Goal: Information Seeking & Learning: Learn about a topic

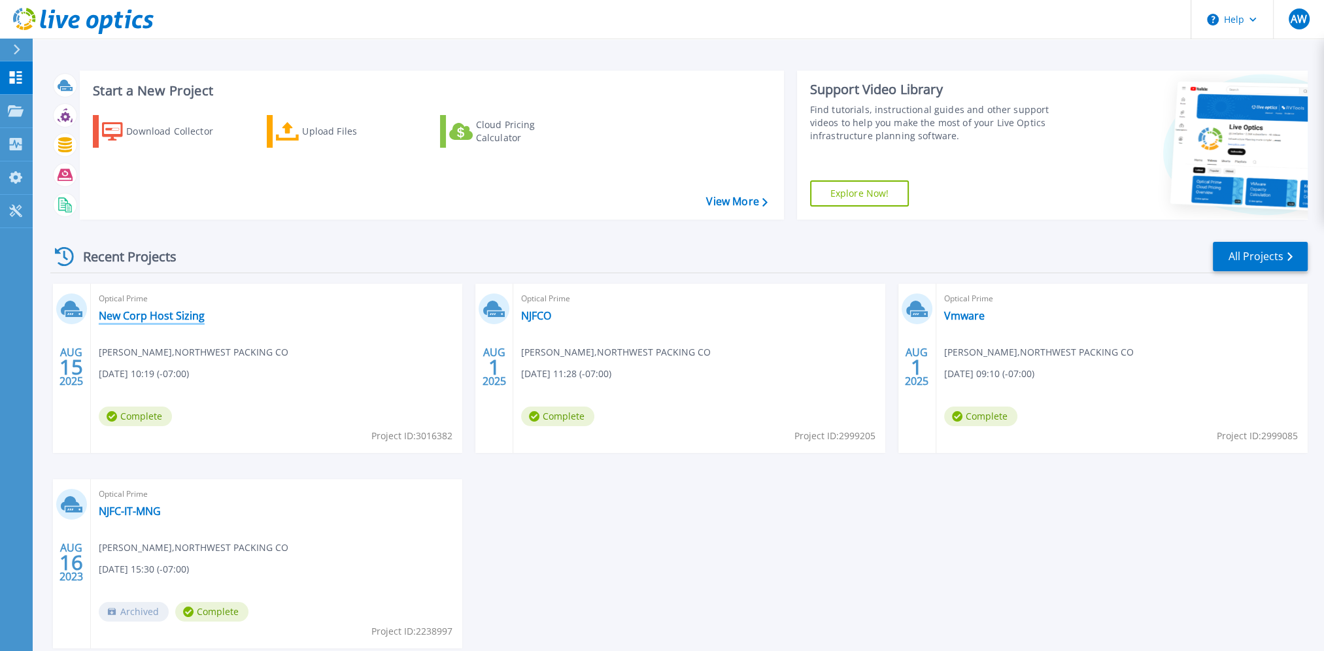
click at [128, 319] on link "New Corp Host Sizing" at bounding box center [152, 315] width 106 height 13
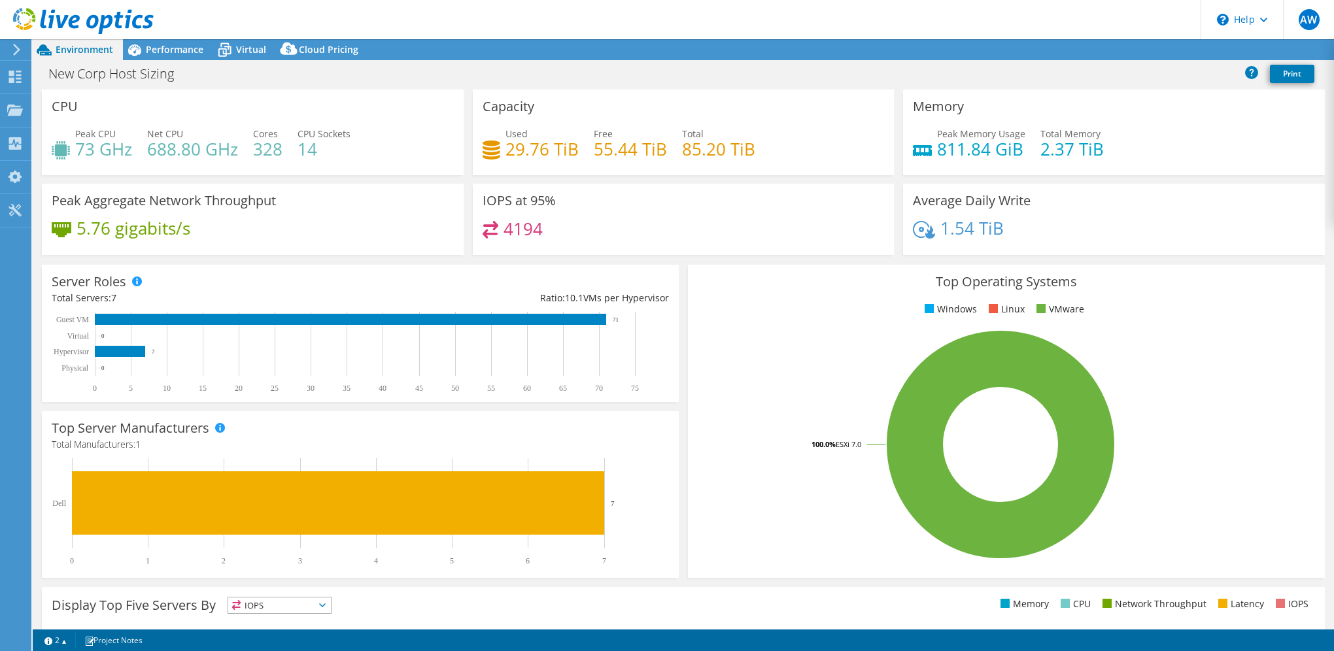
select select "USD"
click at [256, 48] on span "Virtual" at bounding box center [251, 49] width 30 height 12
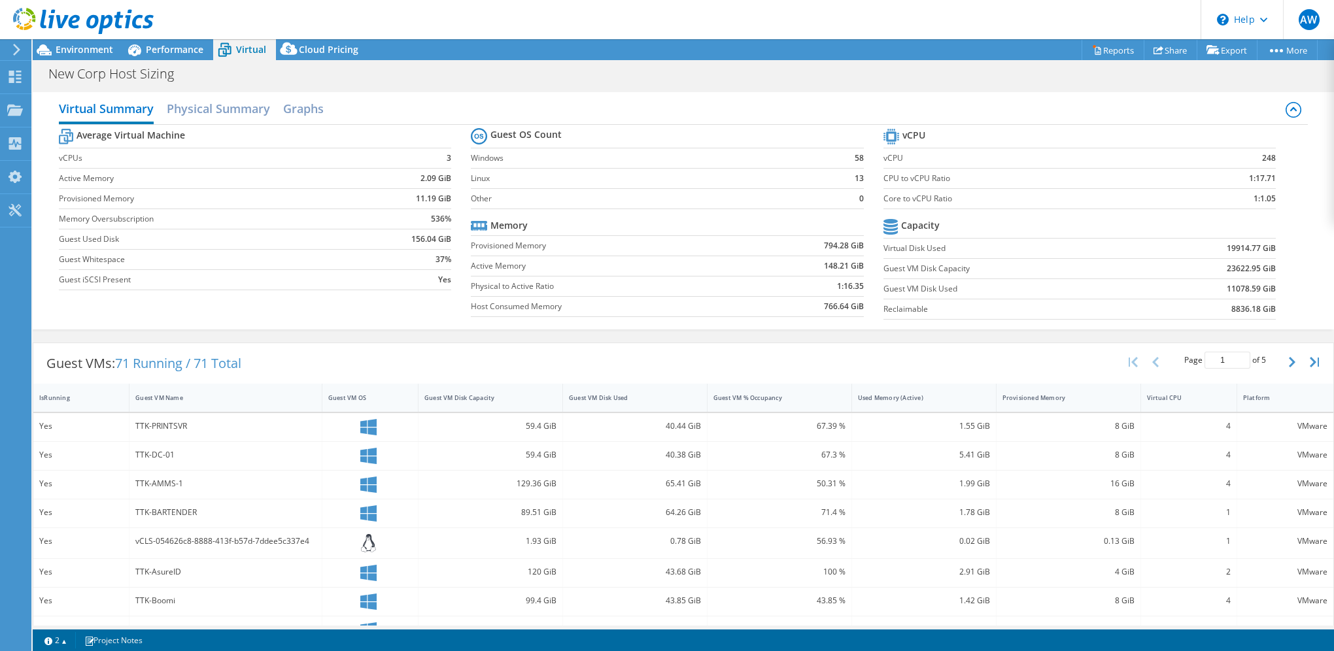
scroll to position [131, 0]
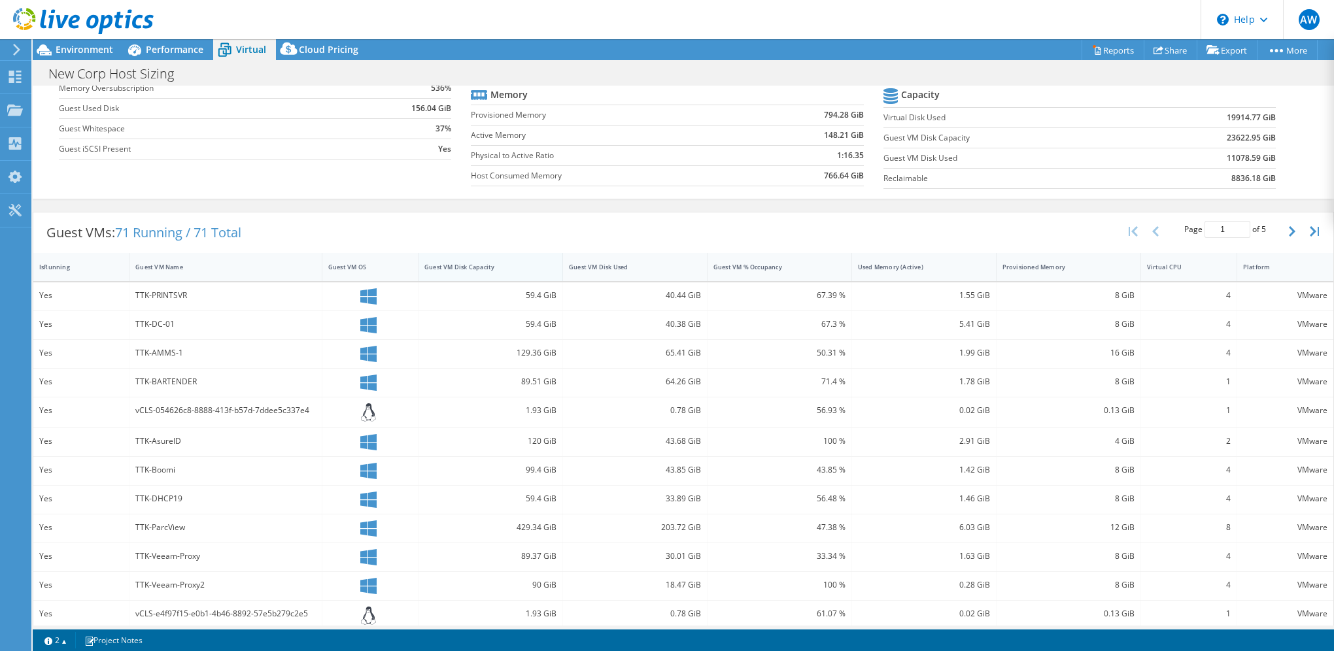
click at [463, 267] on div "Guest VM Disk Capacity" at bounding box center [482, 267] width 116 height 9
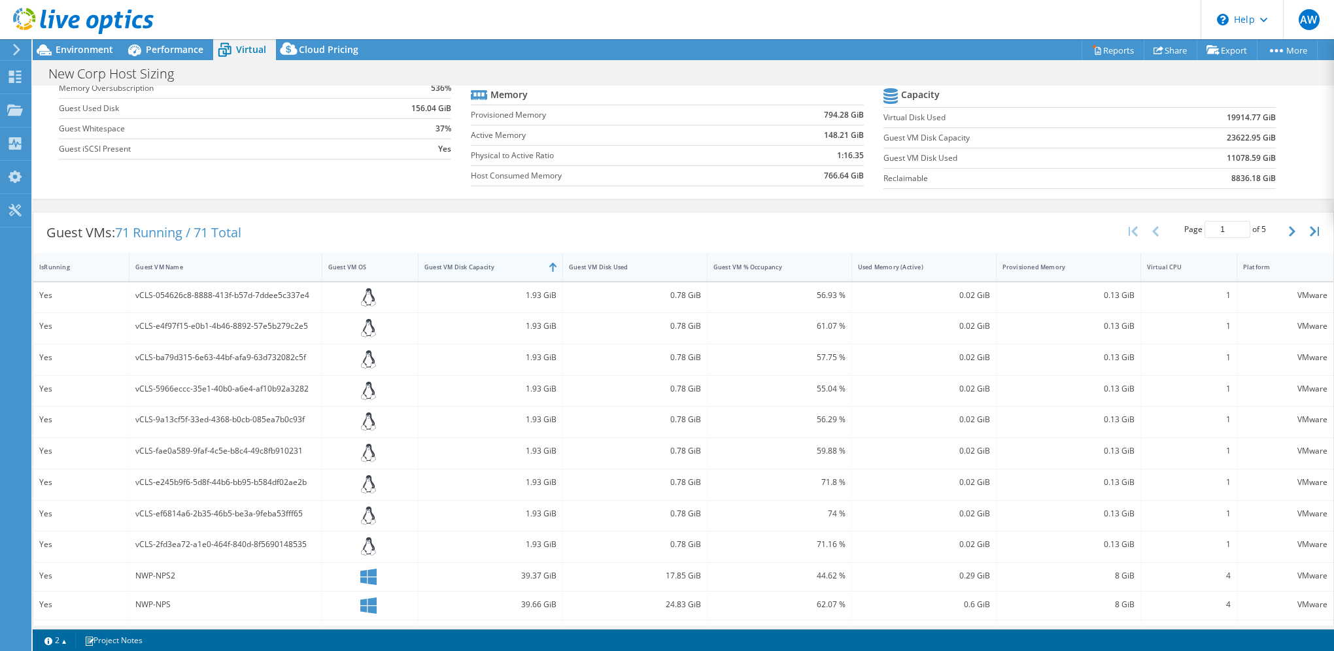
click at [463, 267] on div "Guest VM Disk Capacity" at bounding box center [482, 267] width 116 height 9
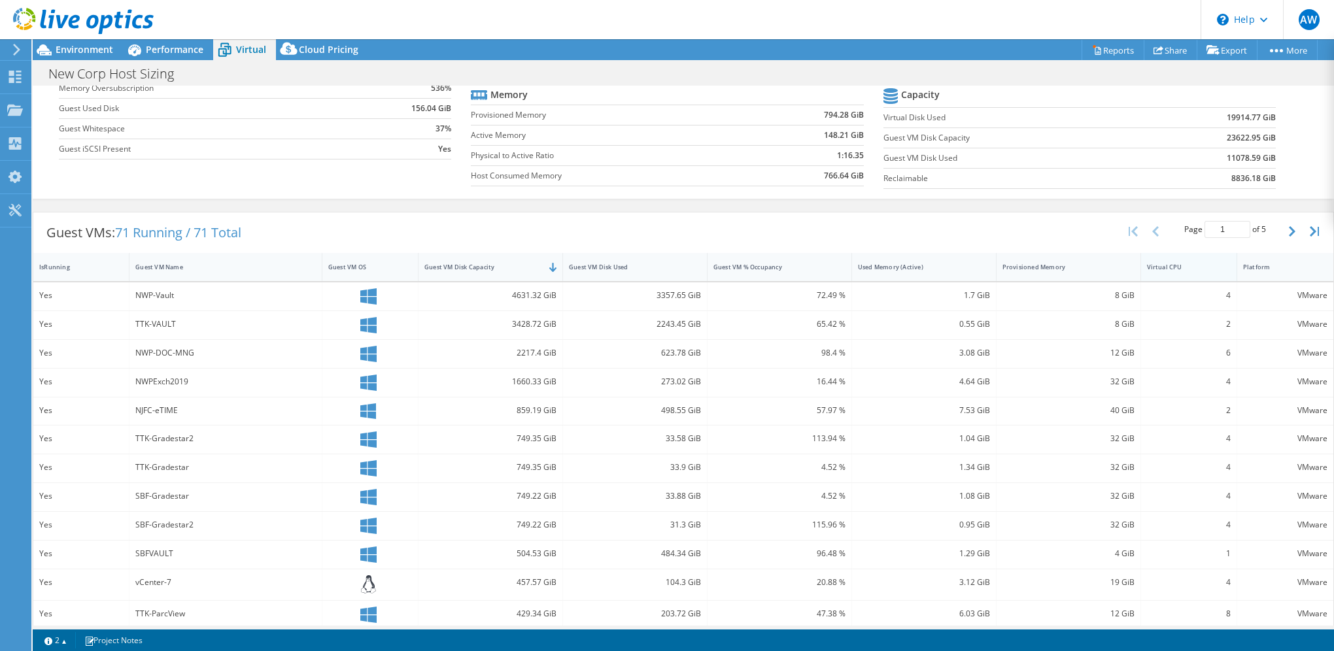
click at [1147, 267] on div "Virtual CPU" at bounding box center [1181, 267] width 68 height 9
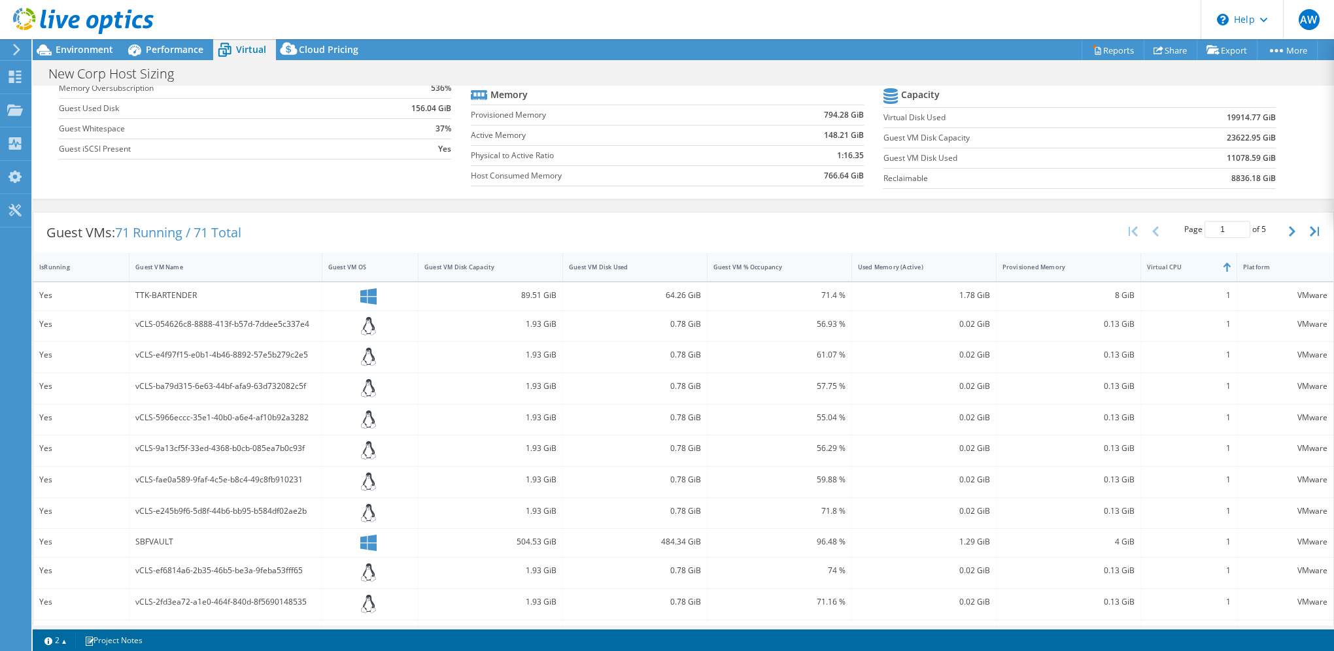
click at [1155, 267] on div "Virtual CPU" at bounding box center [1181, 267] width 68 height 9
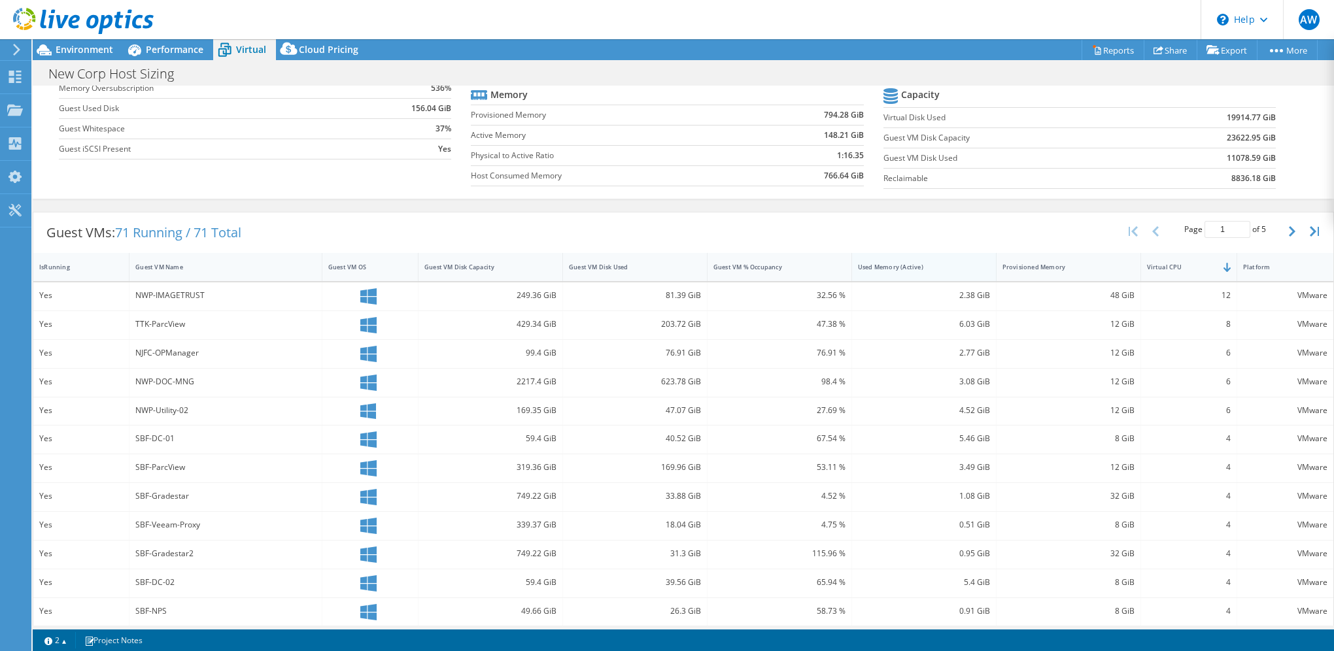
click at [895, 263] on div "Used Memory (Active)" at bounding box center [916, 267] width 116 height 9
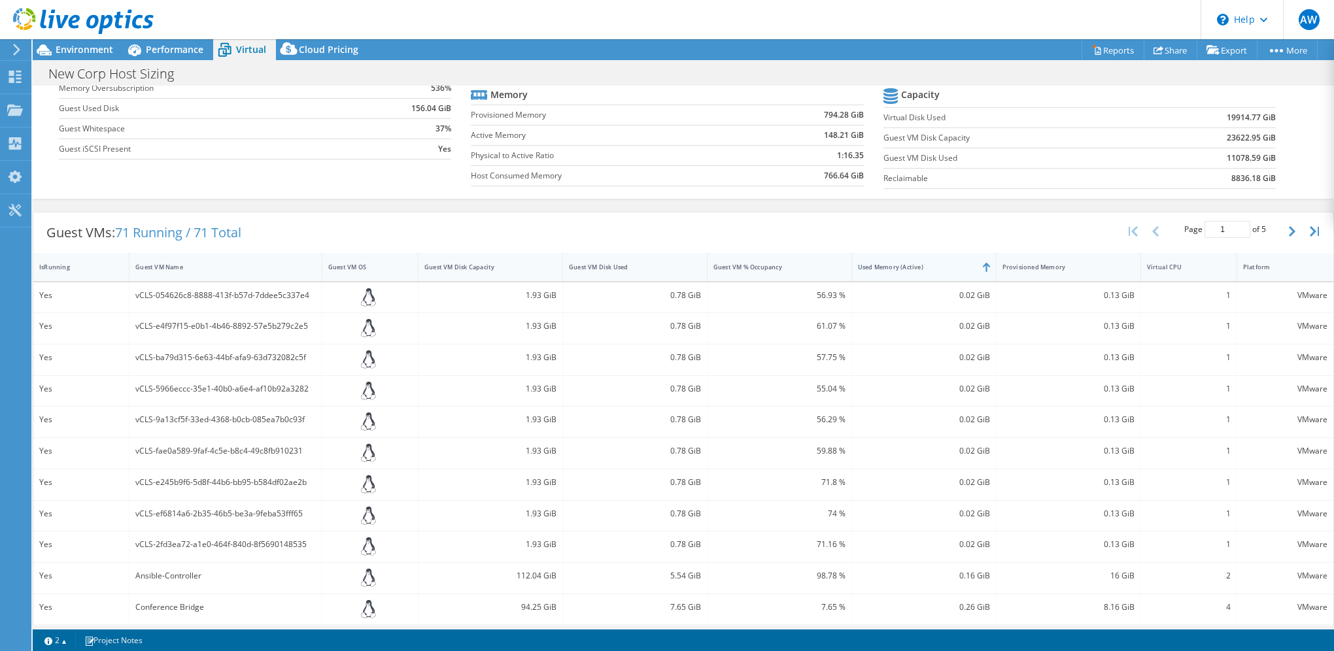
click at [895, 263] on div "Used Memory (Active)" at bounding box center [916, 267] width 116 height 9
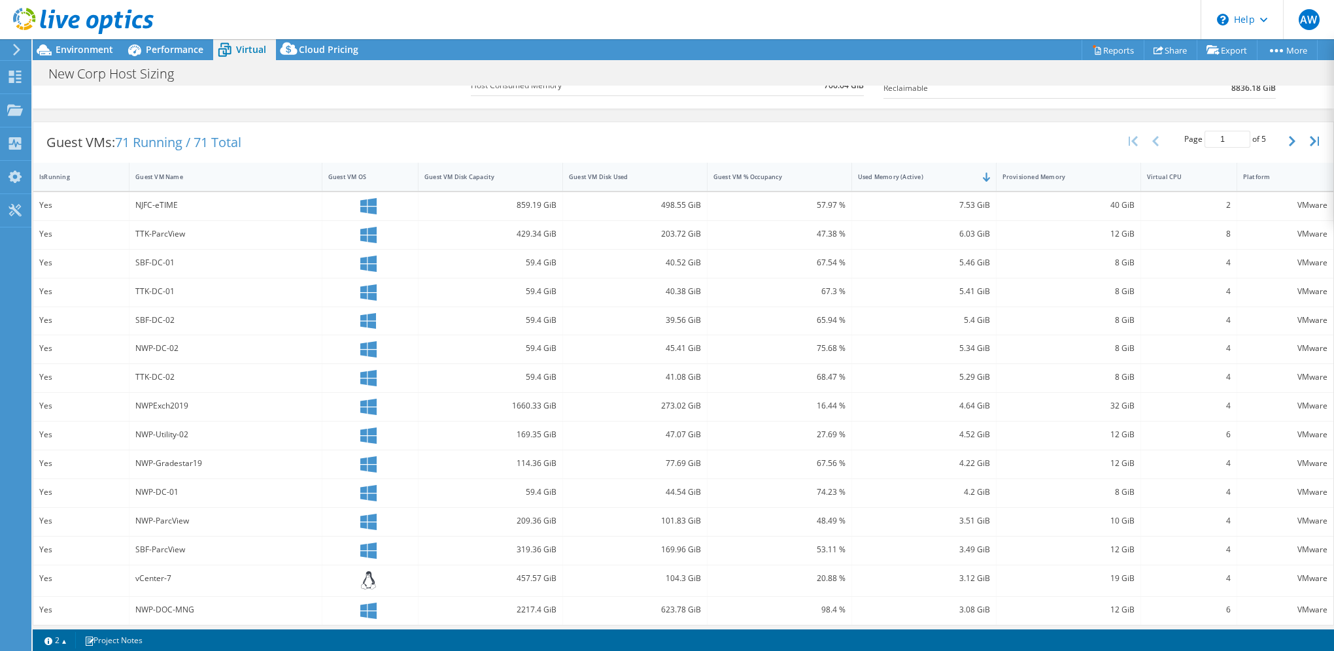
scroll to position [222, 0]
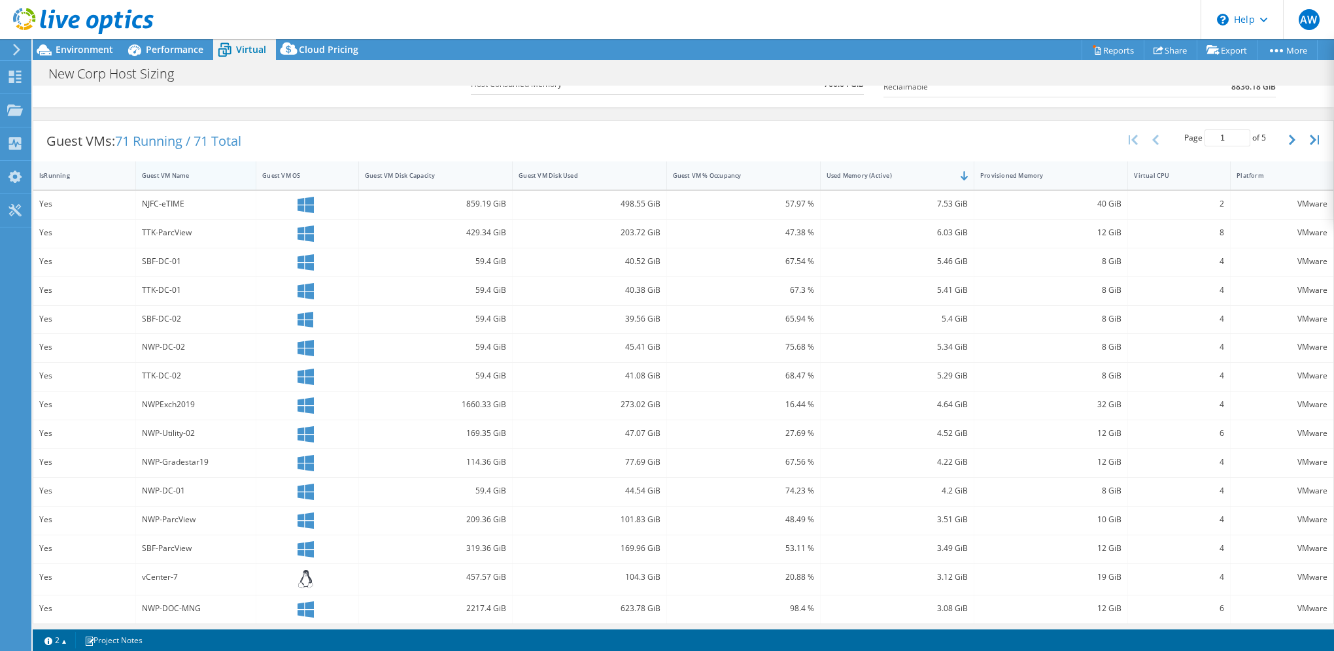
drag, startPoint x: 316, startPoint y: 174, endPoint x: 244, endPoint y: 177, distance: 72.0
click at [244, 177] on div at bounding box center [256, 176] width 24 height 28
click at [507, 176] on div "IsRunning Guest VM Name Guest VM OS Guest VM Disk Capacity Guest VM Disk Used G…" at bounding box center [683, 176] width 1300 height 28
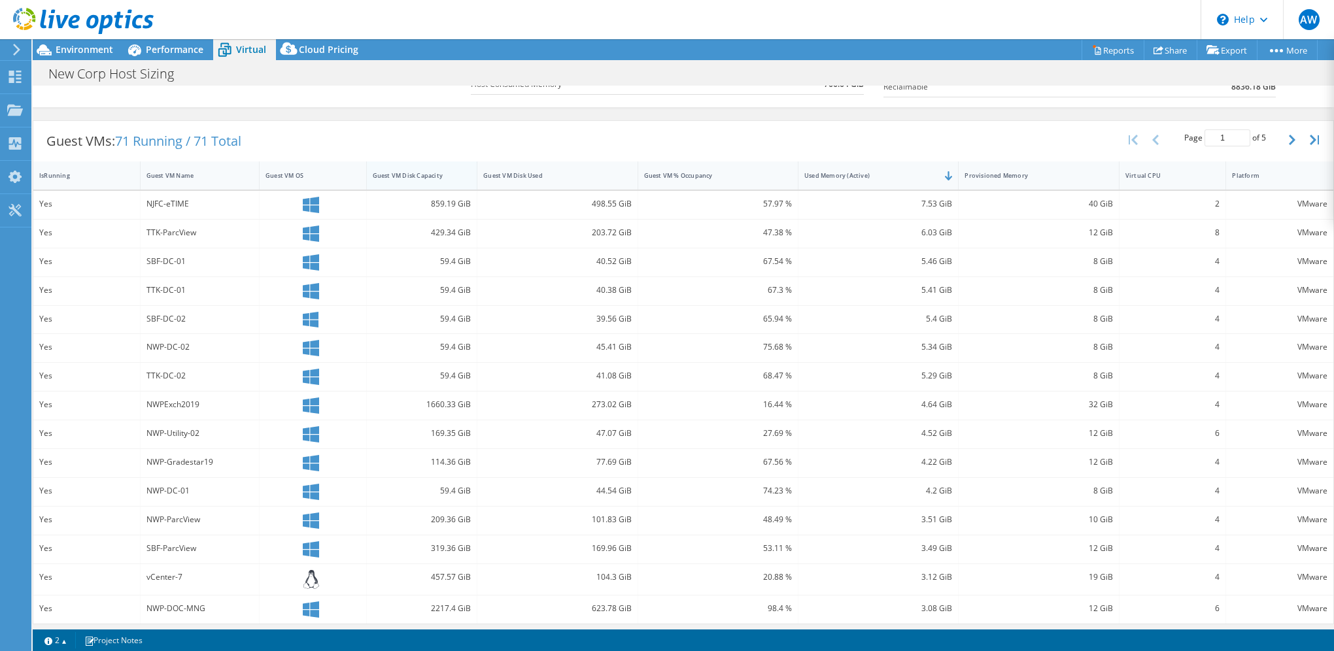
drag, startPoint x: 507, startPoint y: 176, endPoint x: 466, endPoint y: 178, distance: 41.9
click at [466, 178] on div at bounding box center [477, 176] width 24 height 28
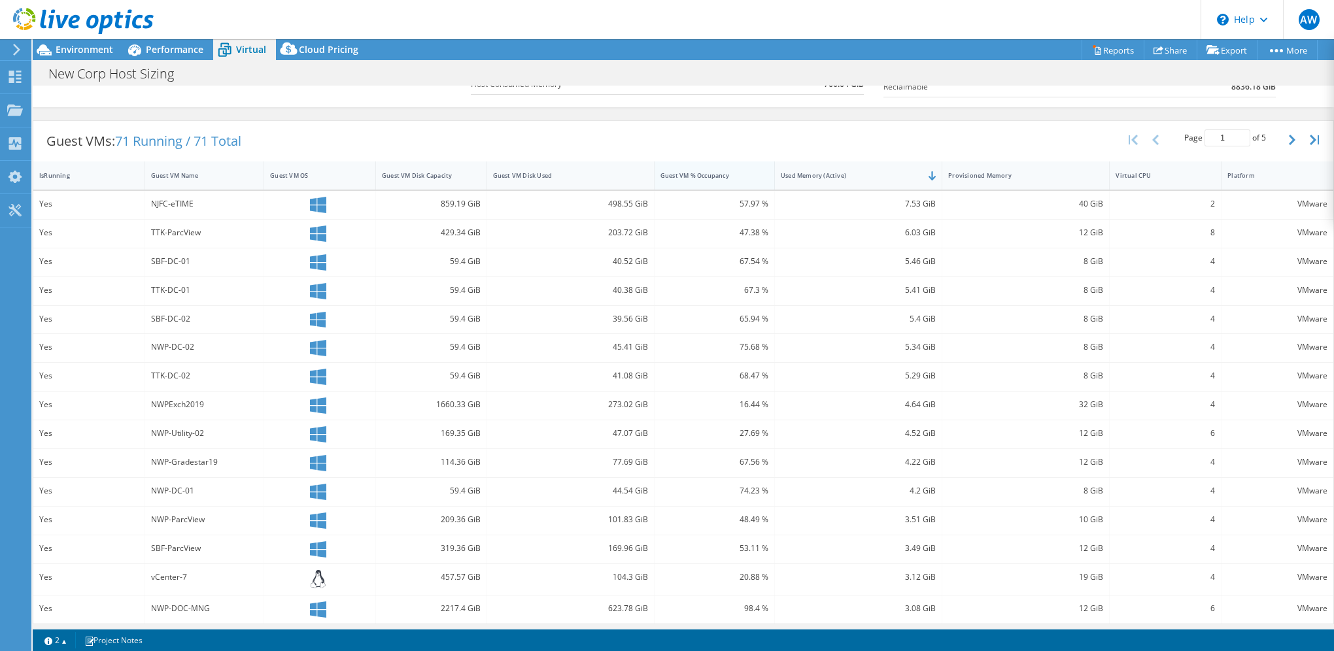
drag, startPoint x: 787, startPoint y: 174, endPoint x: 749, endPoint y: 177, distance: 38.7
click at [749, 177] on div "Guest VM % Occupancy" at bounding box center [715, 176] width 120 height 28
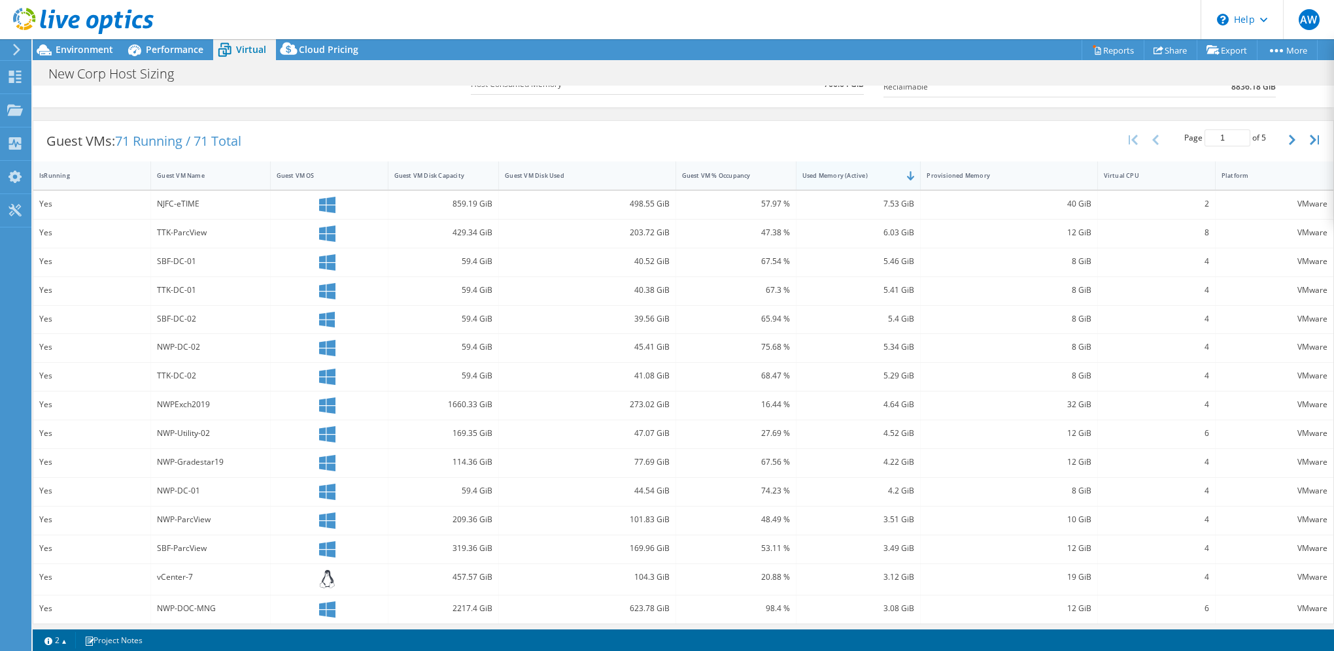
drag, startPoint x: 936, startPoint y: 170, endPoint x: 893, endPoint y: 174, distance: 42.7
click at [893, 174] on div "Used Memory (Active)" at bounding box center [859, 176] width 125 height 28
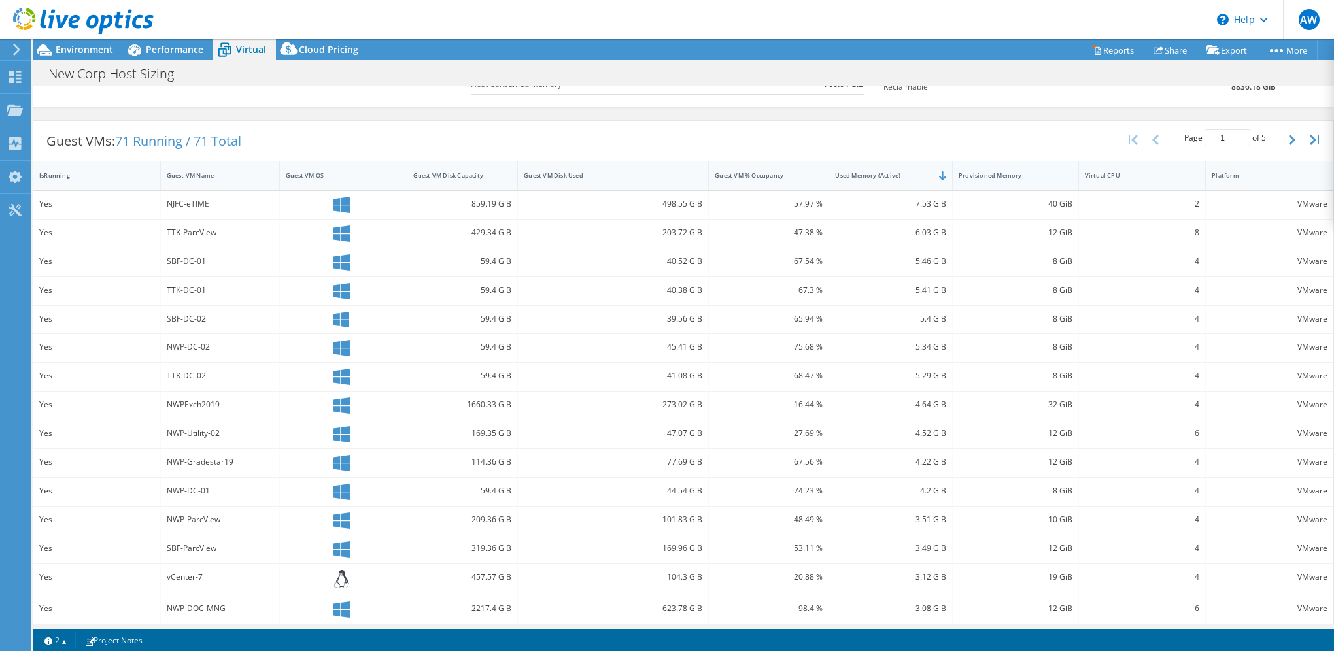
drag, startPoint x: 1088, startPoint y: 170, endPoint x: 1039, endPoint y: 177, distance: 49.5
click at [1039, 177] on div "Provisioned Memory" at bounding box center [1016, 176] width 126 height 28
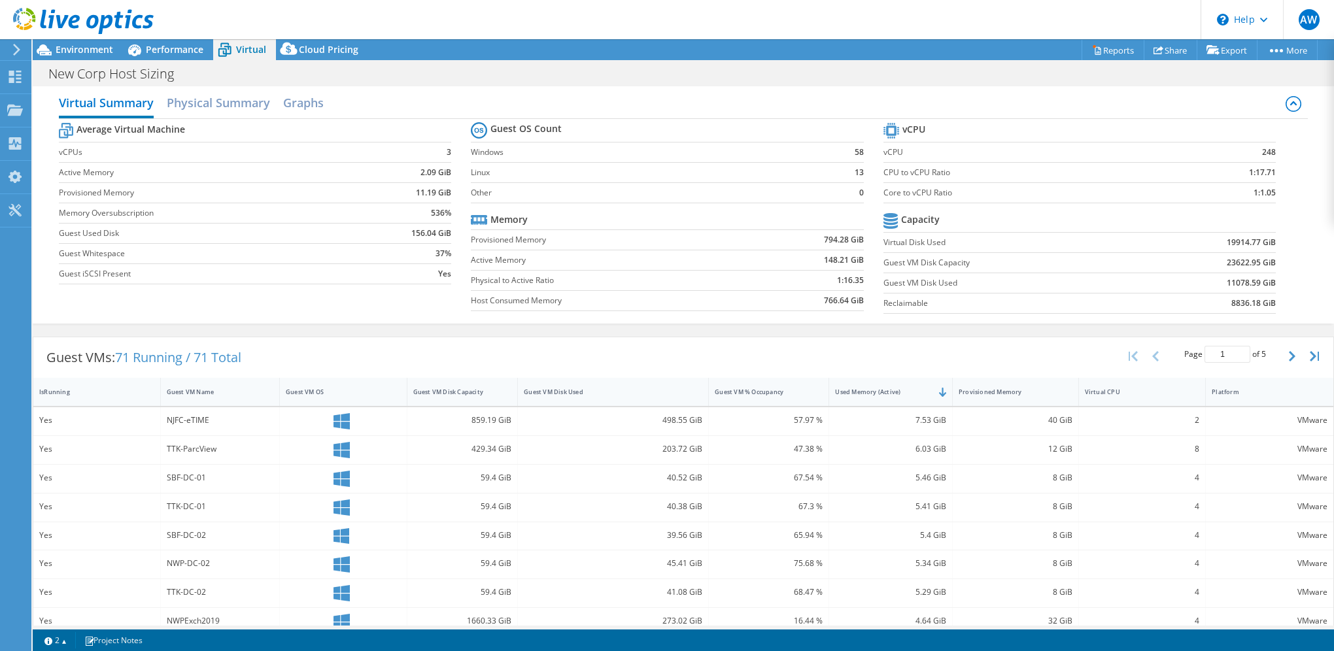
scroll to position [0, 0]
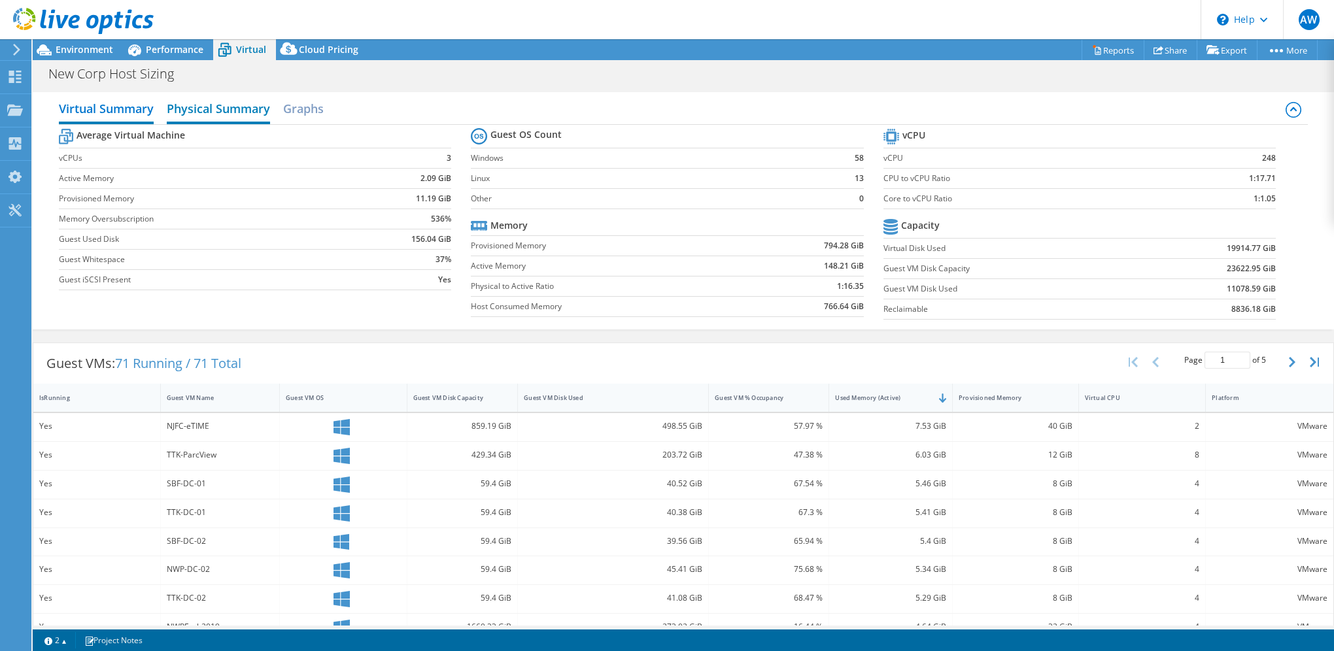
click at [209, 111] on h2 "Physical Summary" at bounding box center [218, 109] width 103 height 29
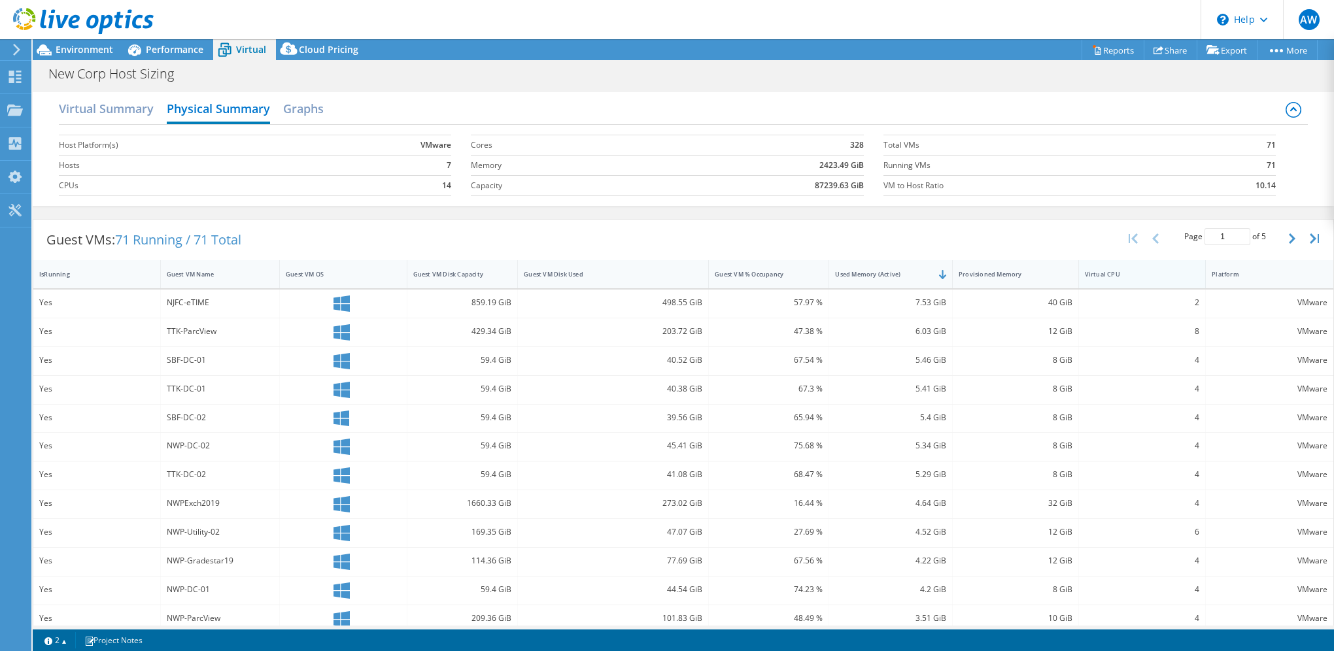
click at [1088, 273] on div "Virtual CPU" at bounding box center [1134, 274] width 99 height 9
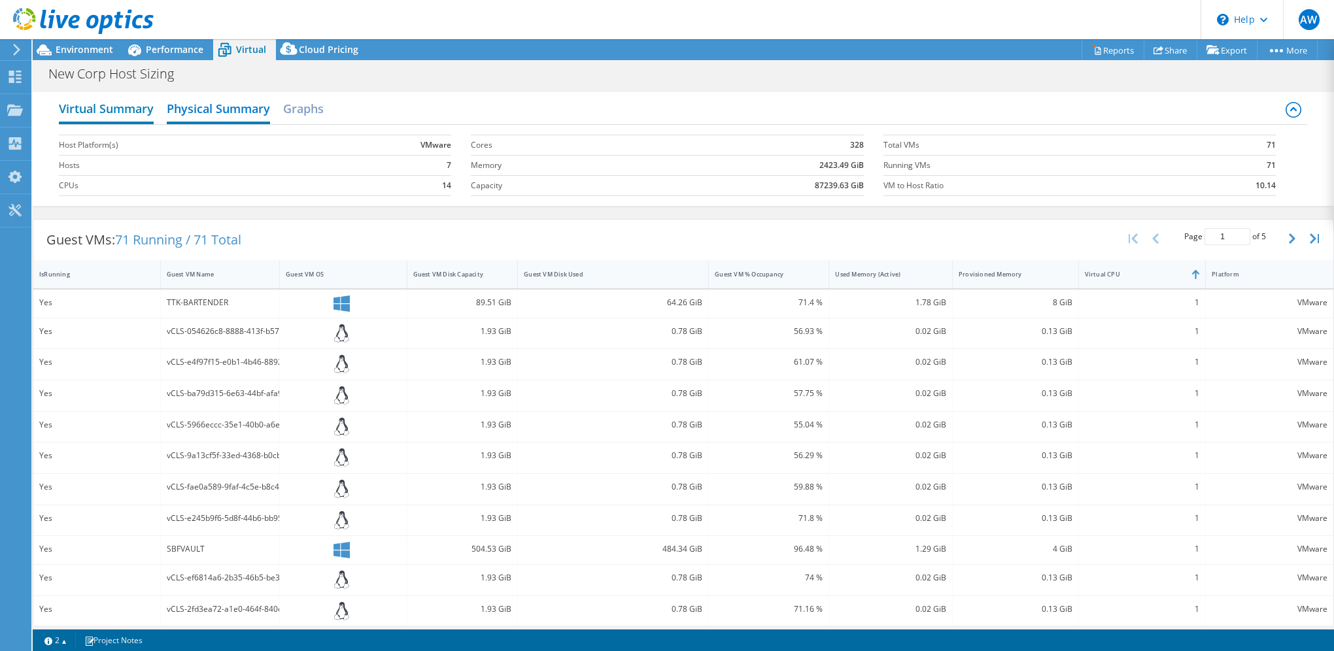
click at [84, 114] on h2 "Virtual Summary" at bounding box center [106, 109] width 95 height 29
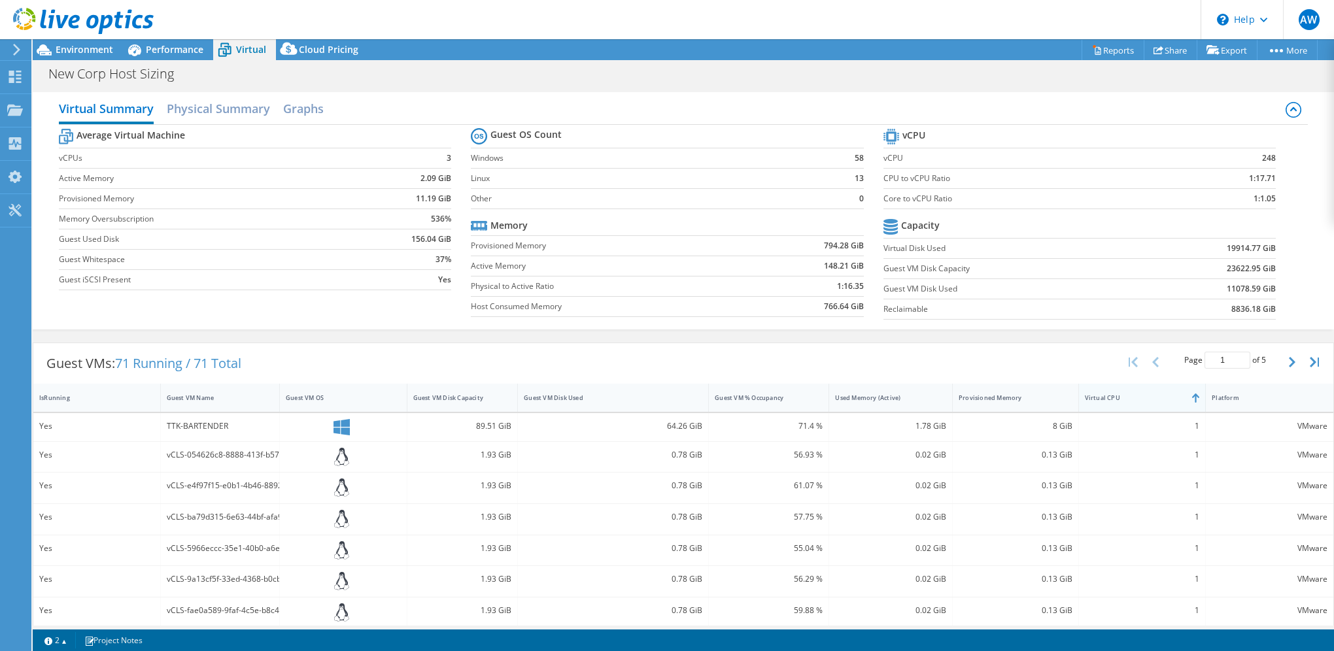
click at [1112, 396] on div "Virtual CPU" at bounding box center [1134, 398] width 99 height 9
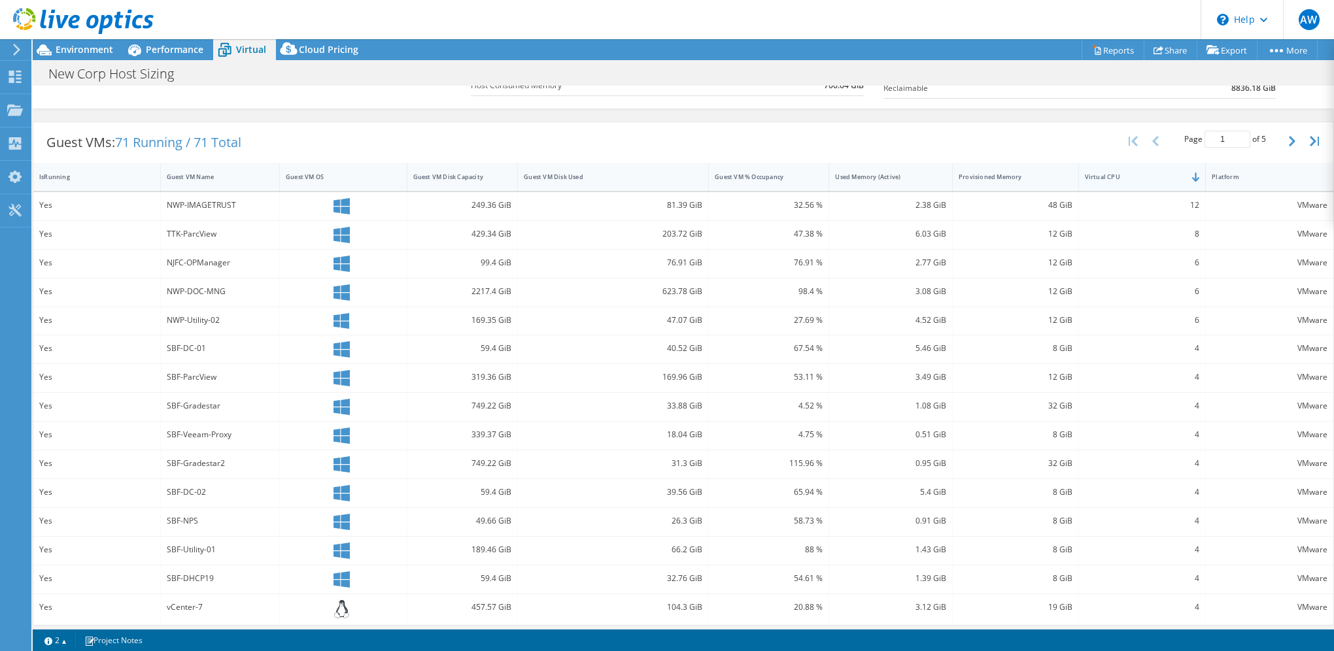
scroll to position [222, 0]
click at [63, 644] on link "2" at bounding box center [55, 640] width 41 height 16
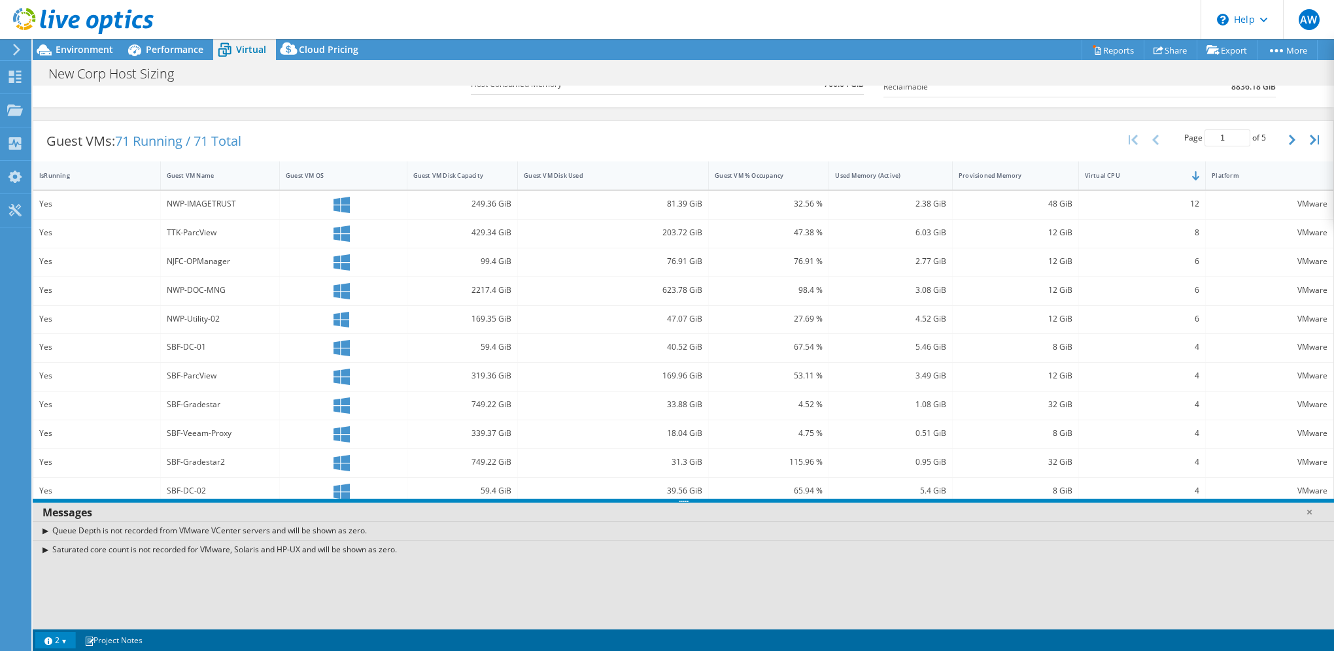
click at [67, 643] on link "2" at bounding box center [55, 640] width 41 height 16
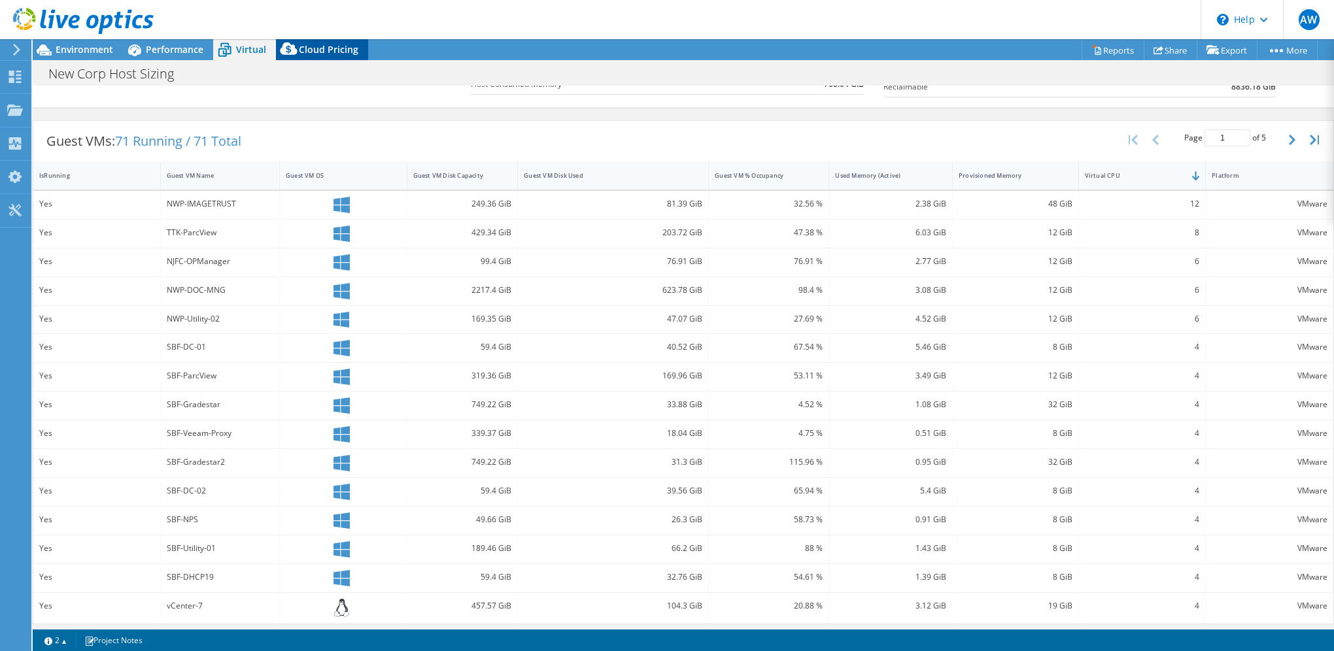
click at [327, 56] on div "Cloud Pricing" at bounding box center [322, 49] width 92 height 21
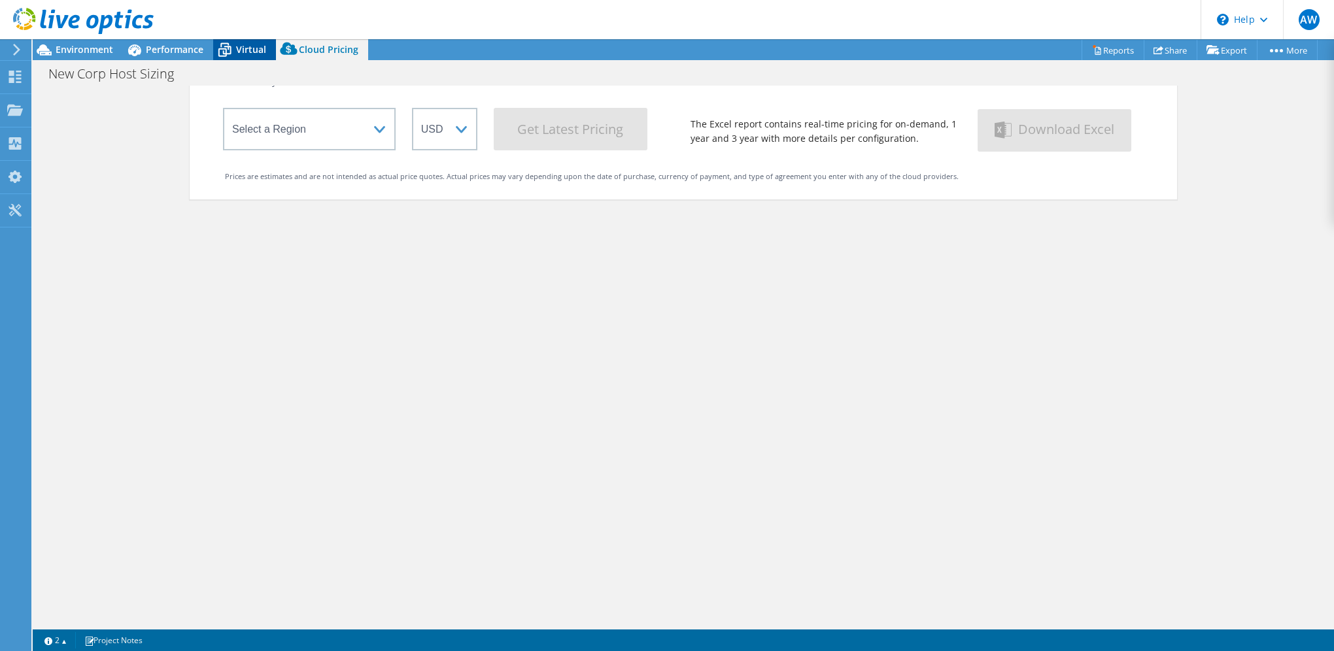
click at [252, 53] on span "Virtual" at bounding box center [251, 49] width 30 height 12
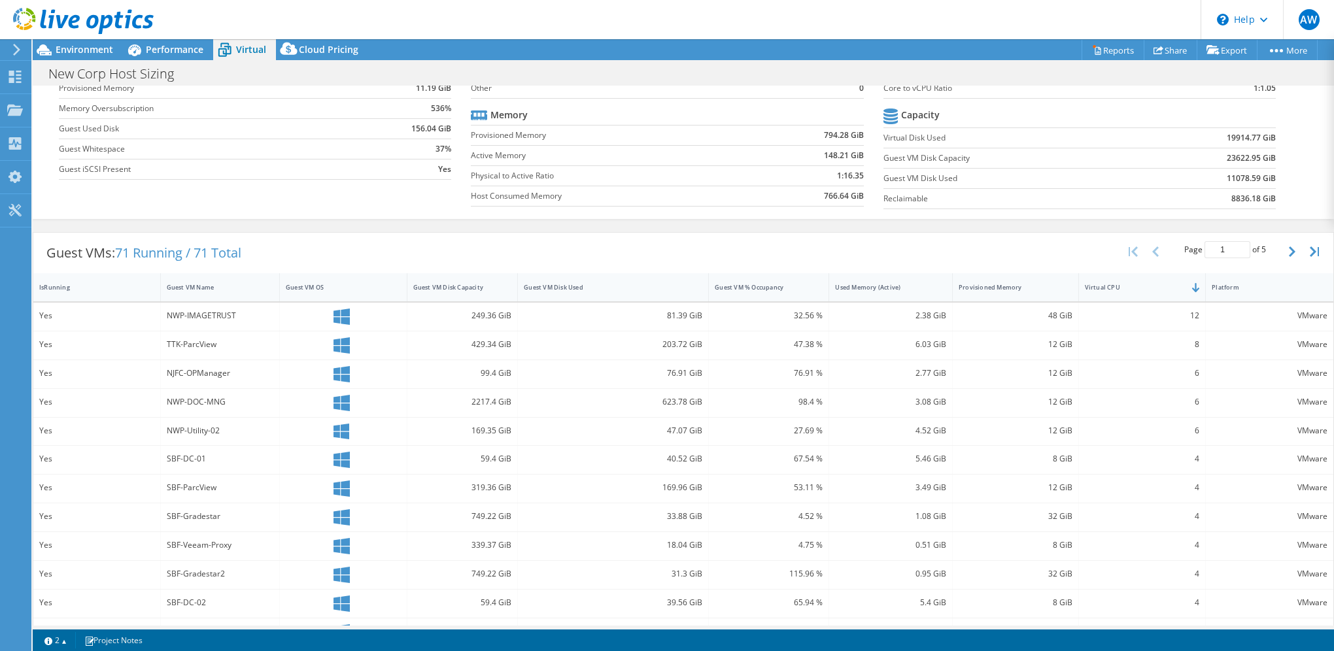
scroll to position [222, 0]
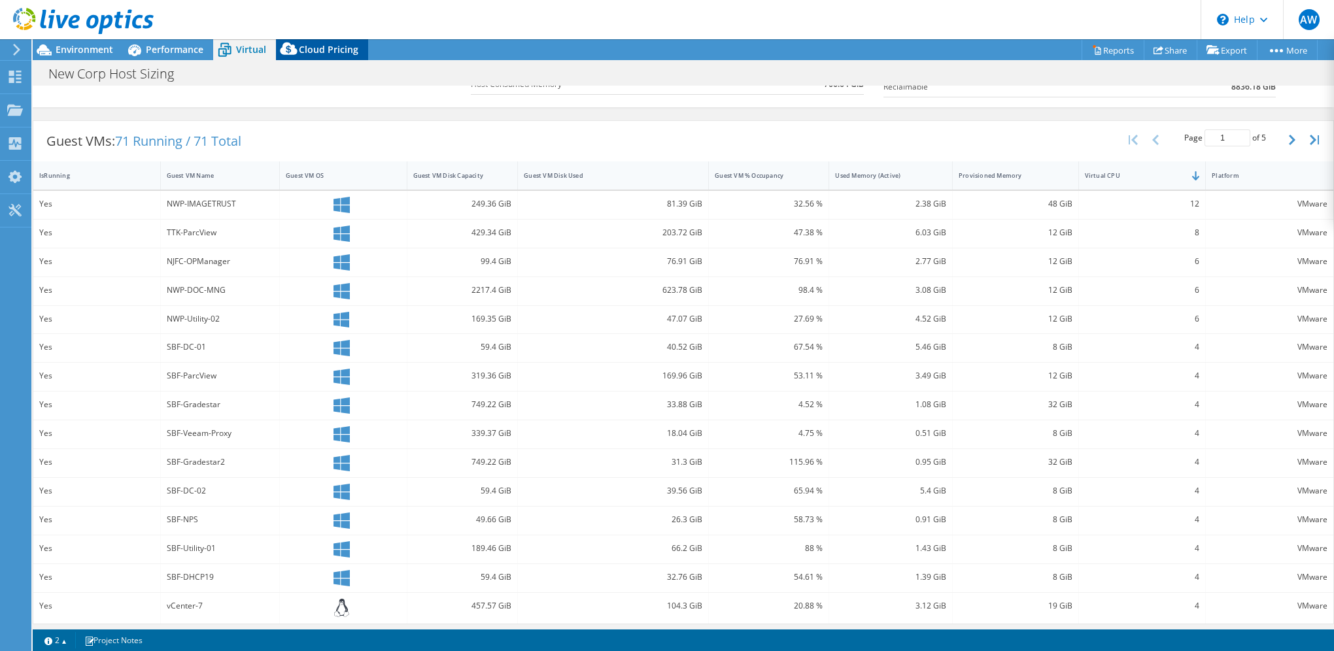
click at [343, 47] on span "Cloud Pricing" at bounding box center [329, 49] width 60 height 12
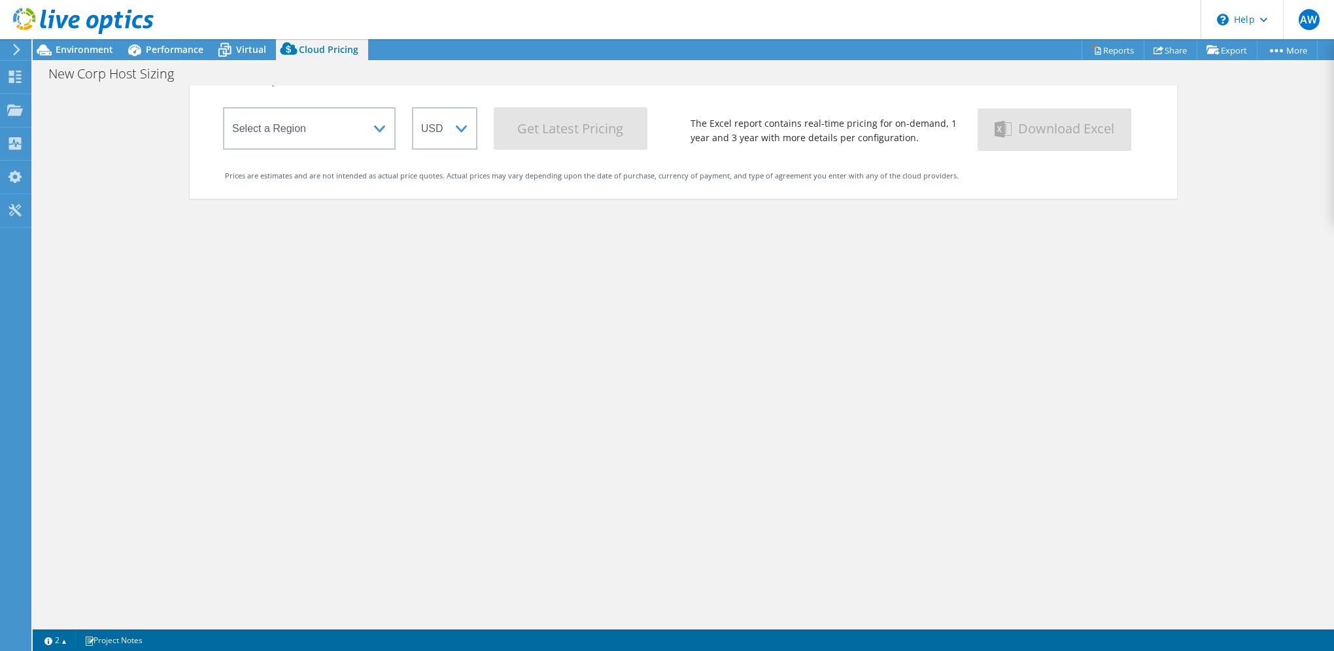
scroll to position [111, 0]
click at [84, 56] on div "Environment" at bounding box center [78, 49] width 90 height 21
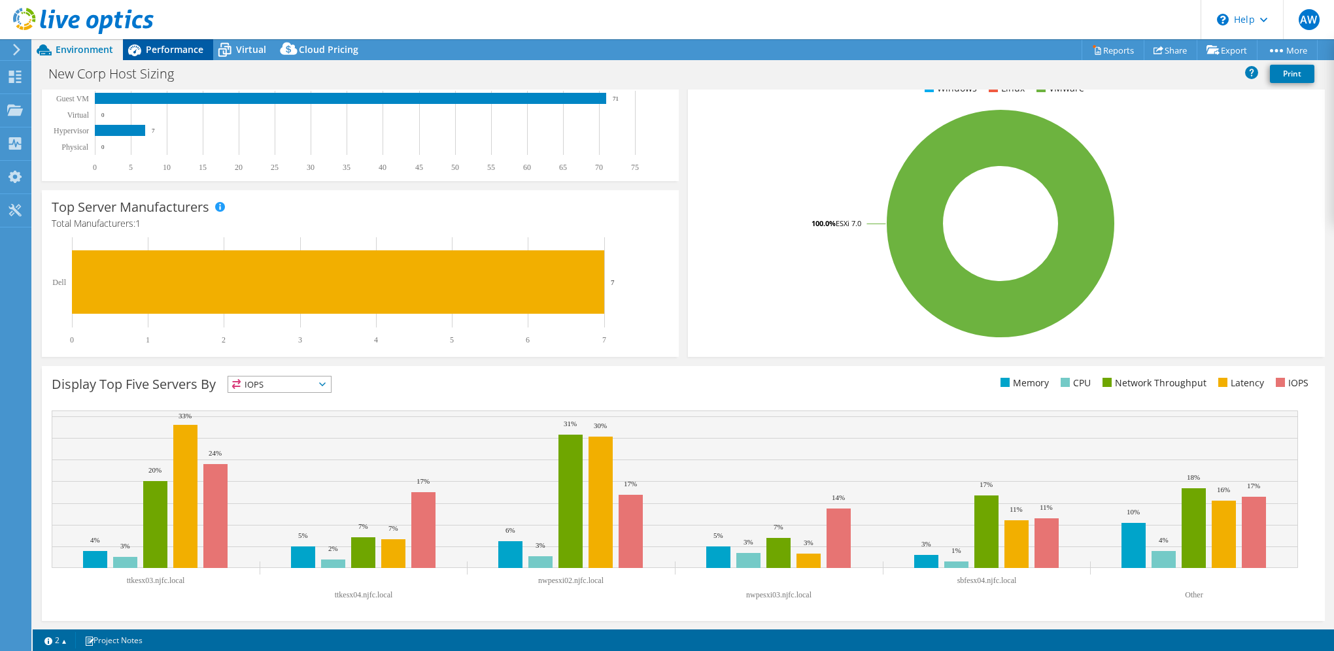
click at [177, 54] on span "Performance" at bounding box center [175, 49] width 58 height 12
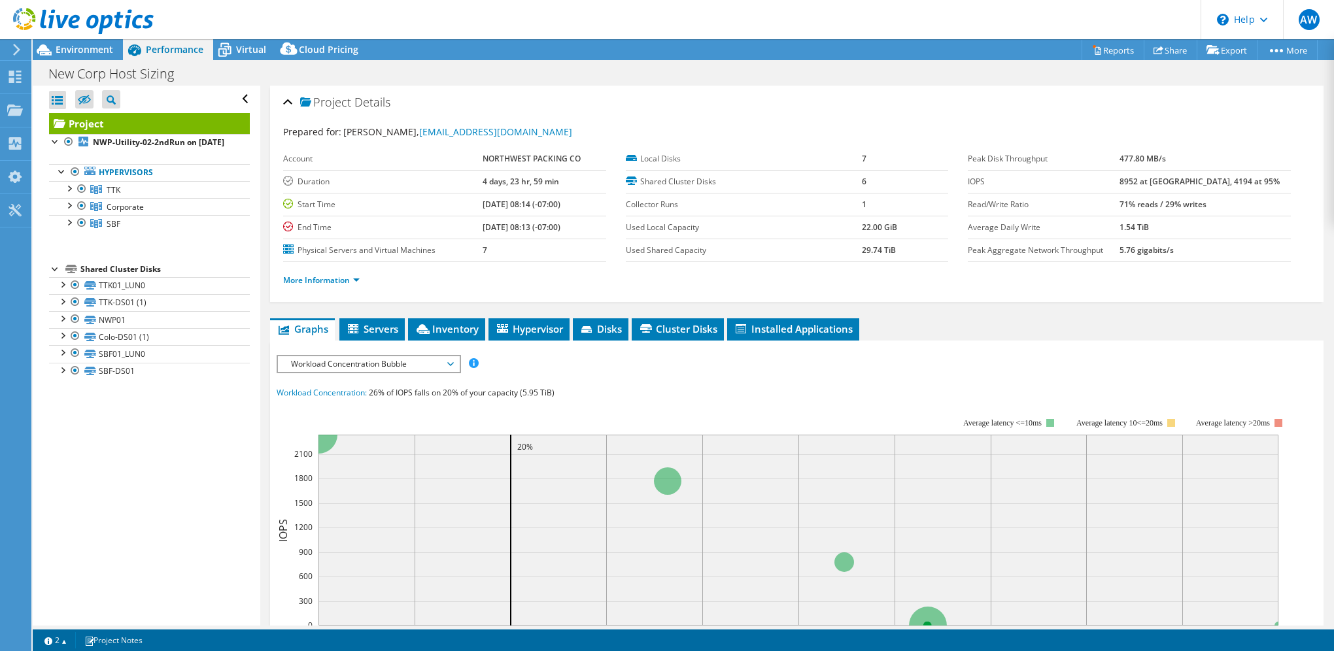
scroll to position [0, 0]
click at [120, 196] on span "Corporate" at bounding box center [114, 189] width 14 height 11
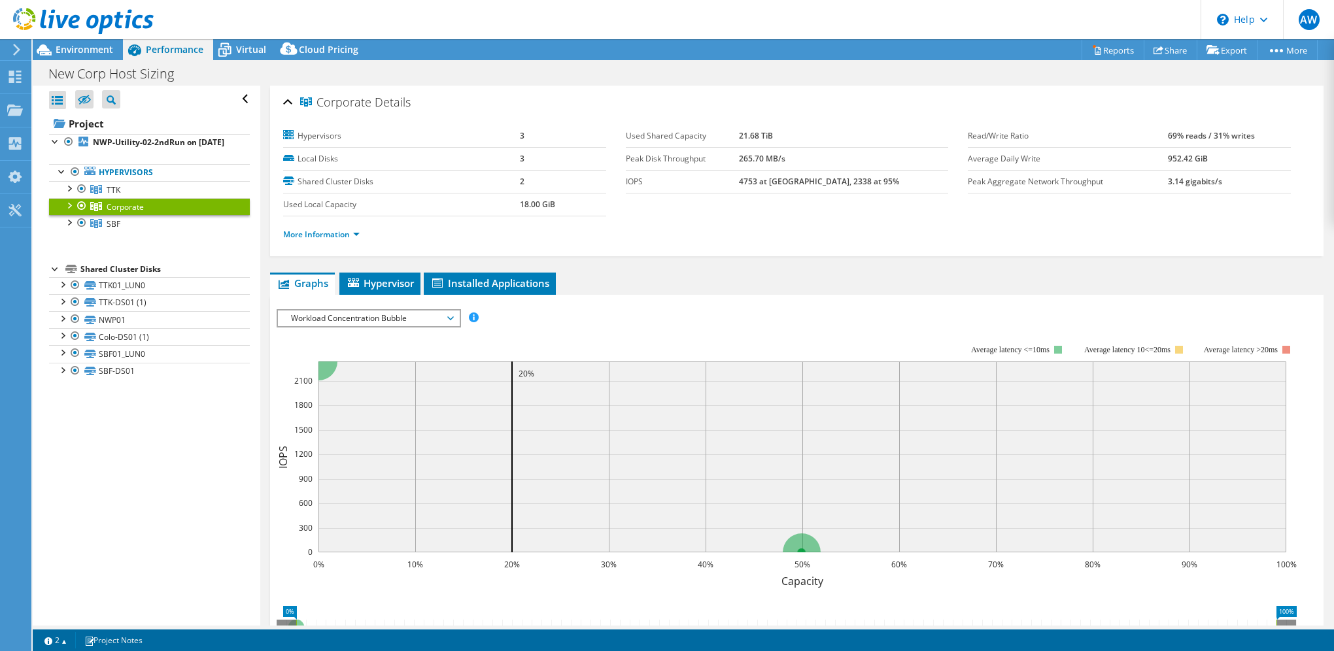
click at [445, 317] on span "Workload Concentration Bubble" at bounding box center [368, 319] width 168 height 16
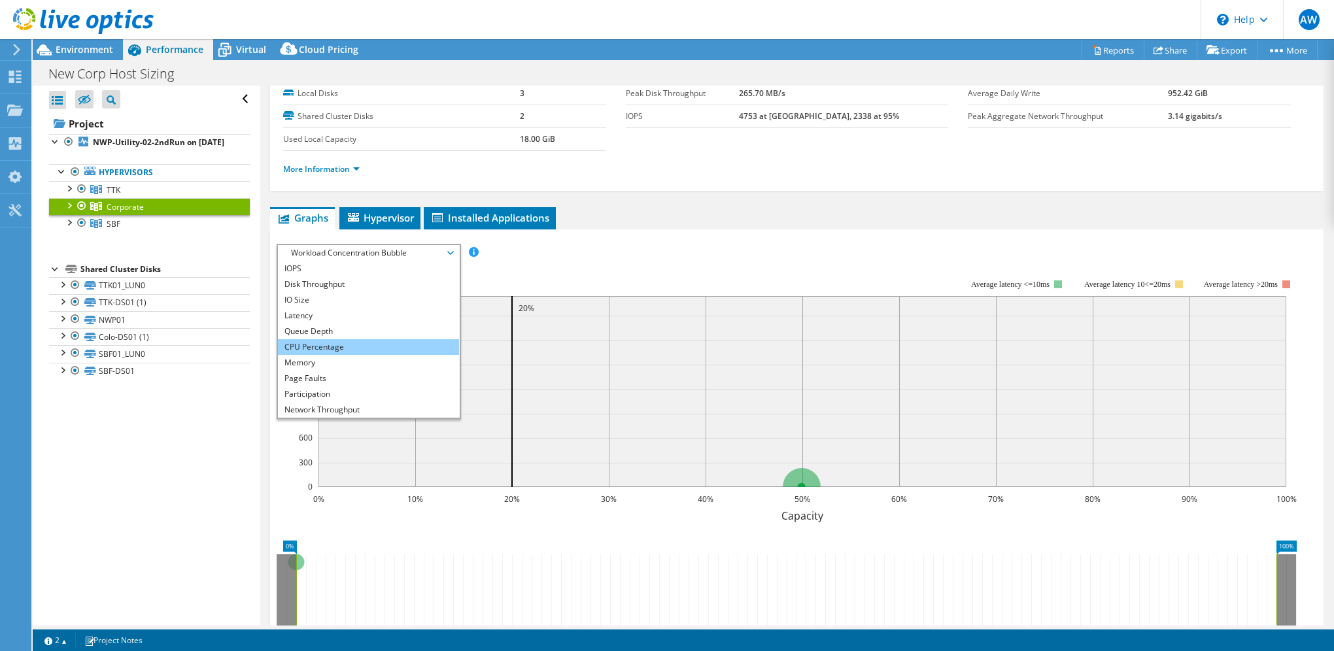
click at [335, 343] on li "CPU Percentage" at bounding box center [368, 347] width 181 height 16
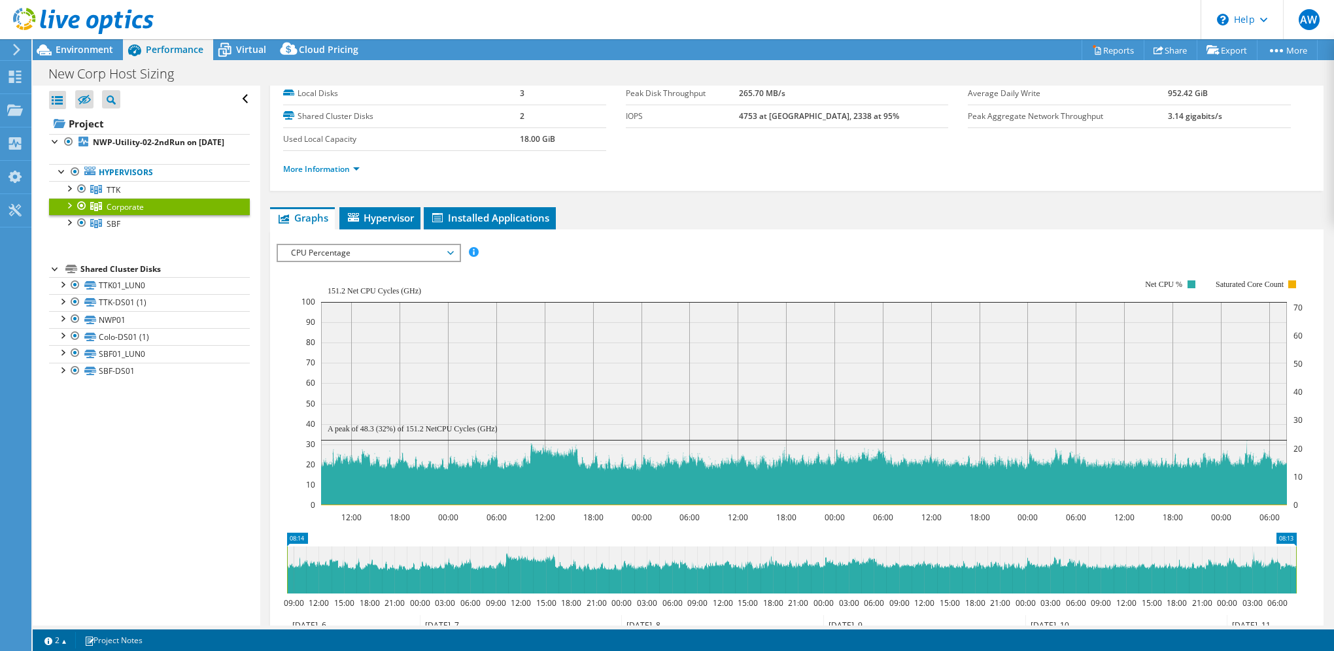
scroll to position [228, 0]
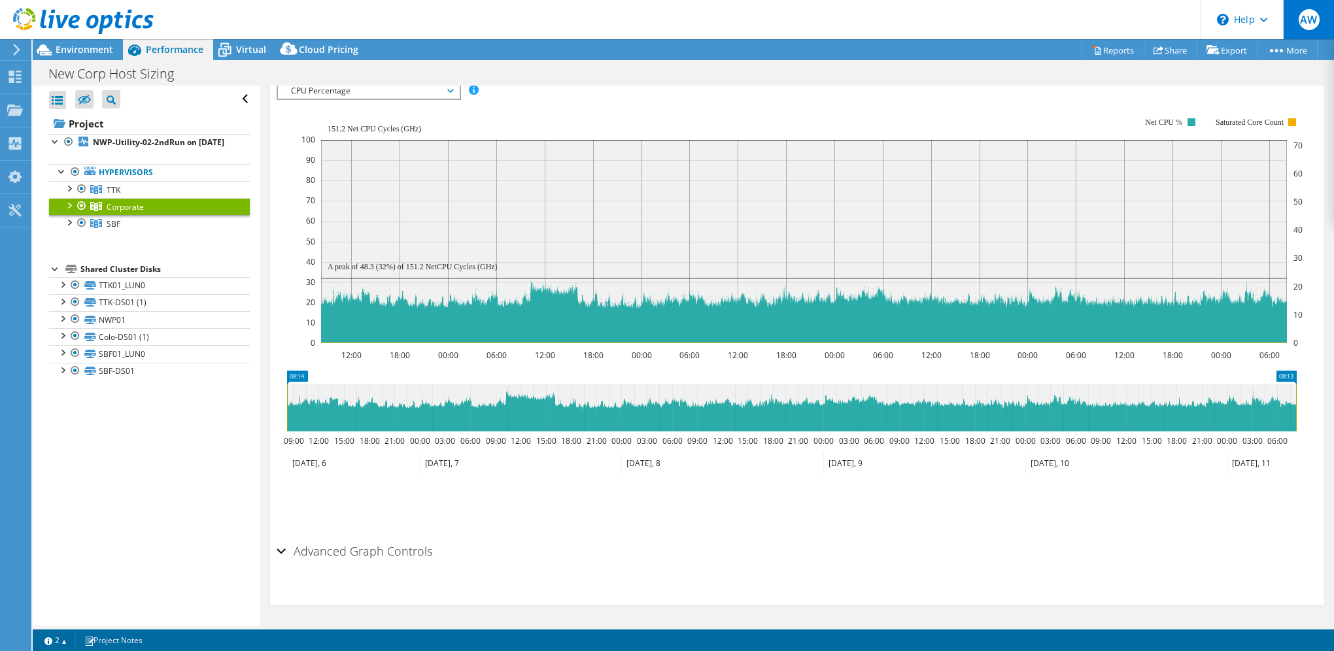
click at [1307, 18] on span "AW" at bounding box center [1309, 19] width 21 height 21
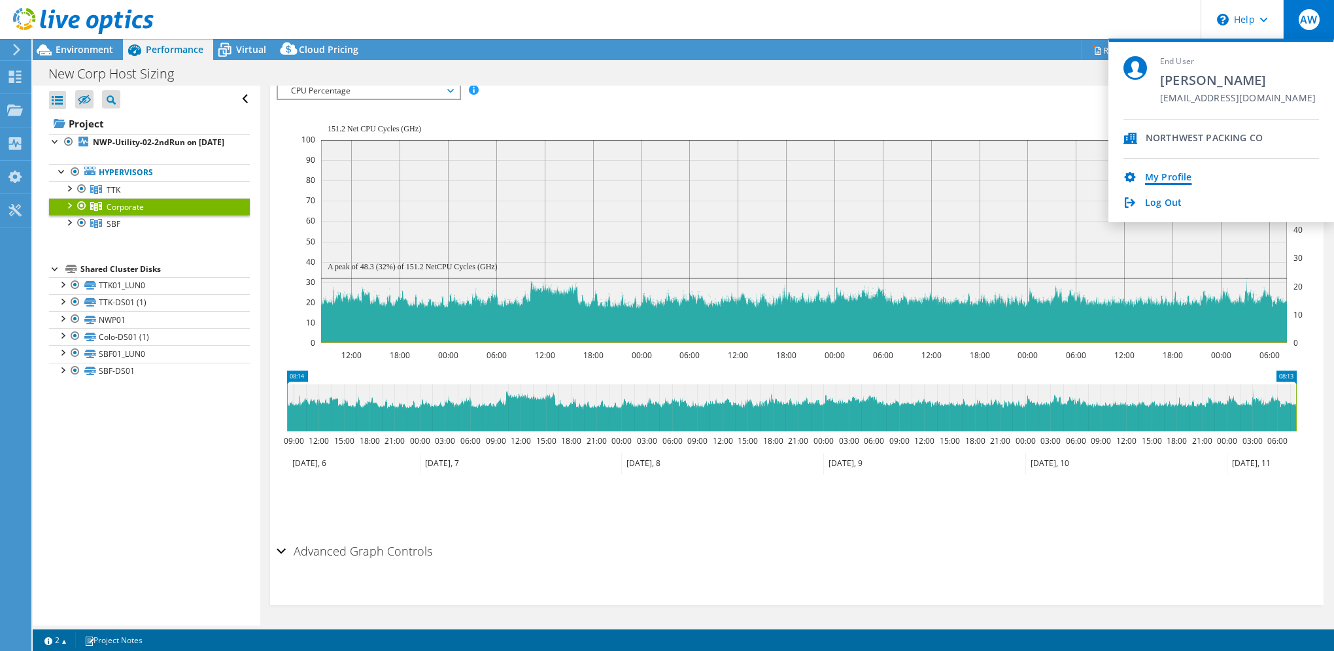
click at [1182, 172] on link "My Profile" at bounding box center [1168, 178] width 46 height 12
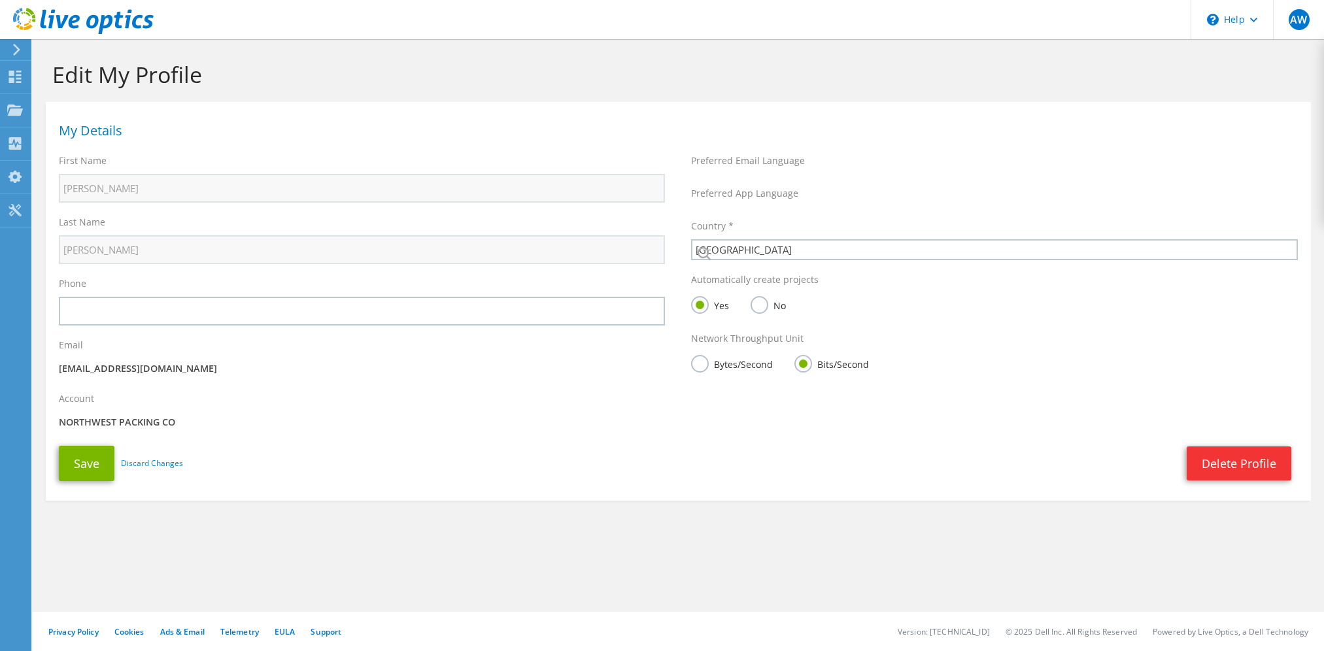
select select "224"
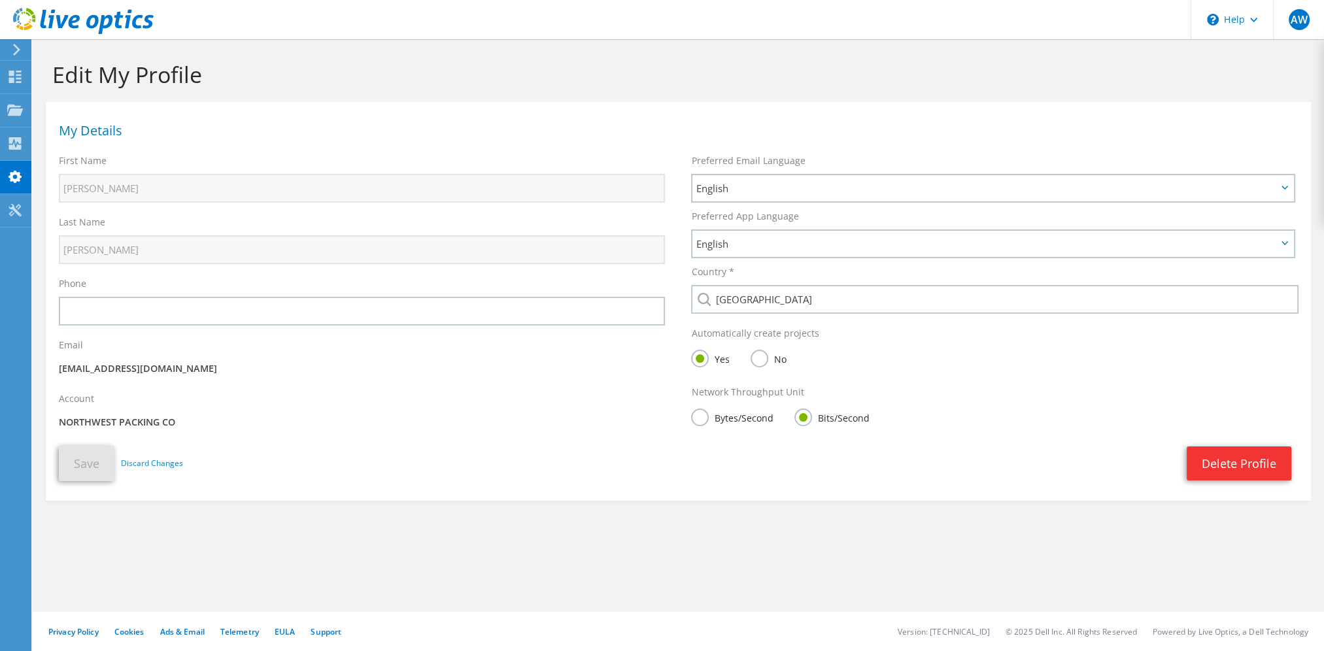
click at [71, 16] on icon at bounding box center [83, 21] width 141 height 27
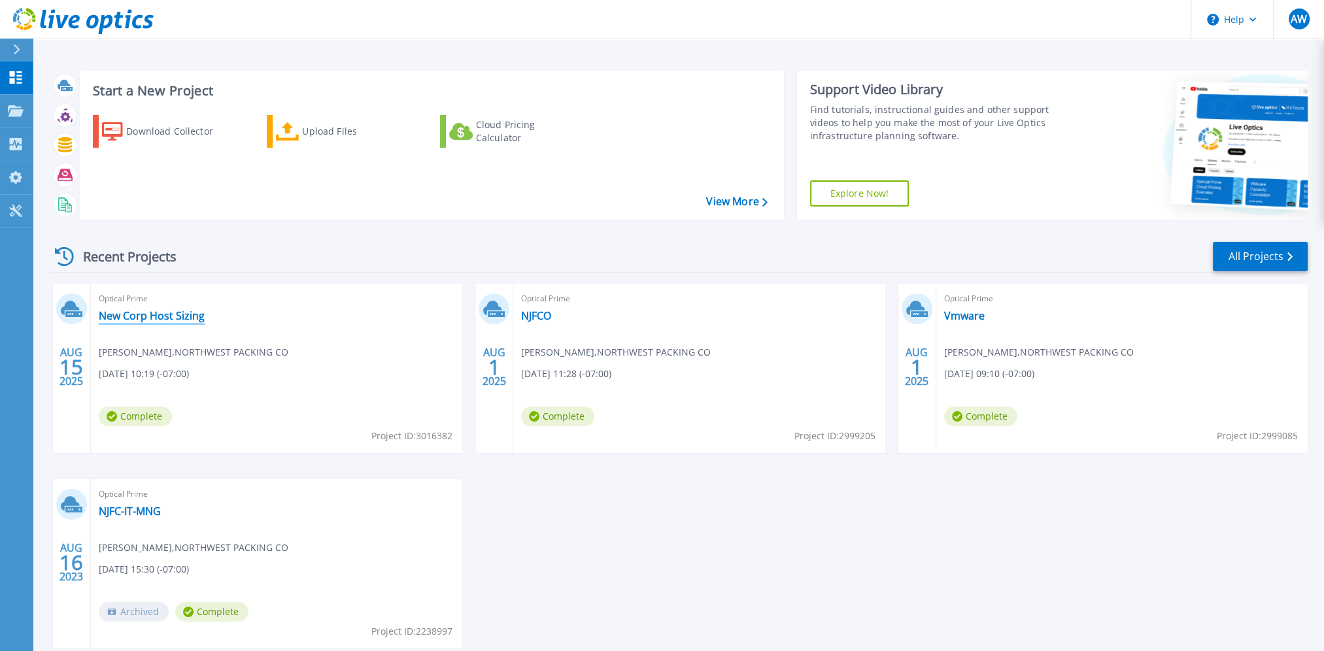
click at [159, 312] on link "New Corp Host Sizing" at bounding box center [152, 315] width 106 height 13
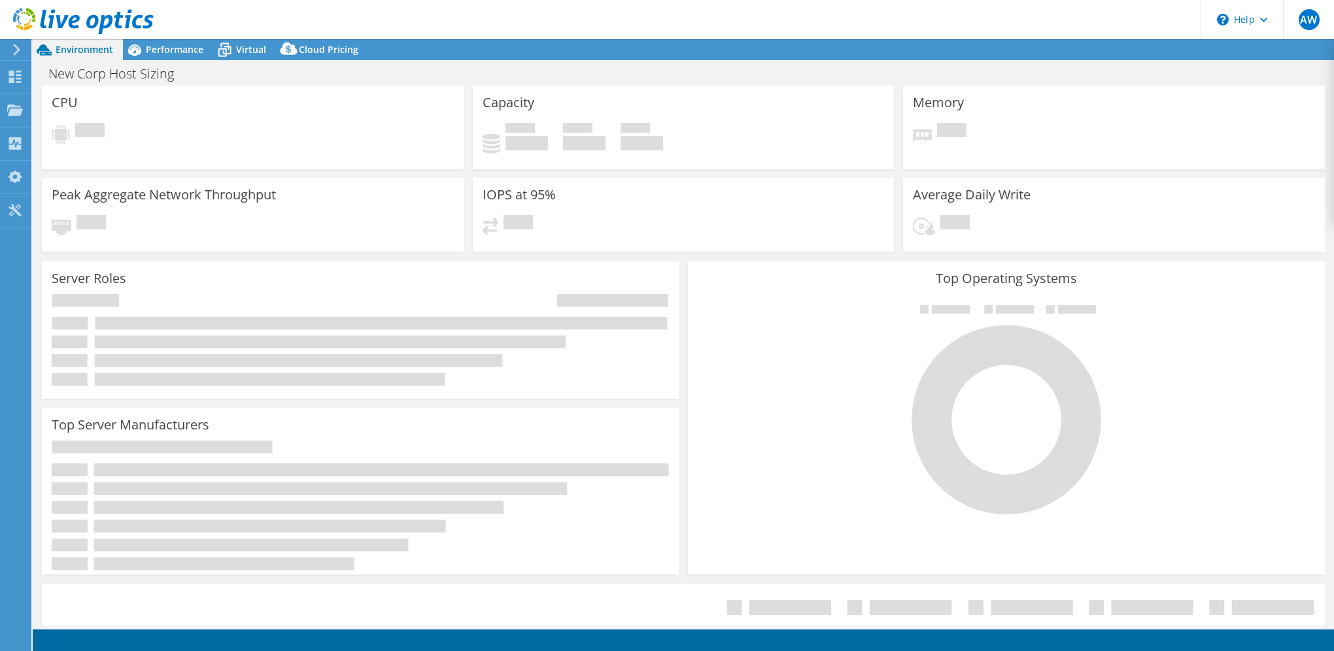
select select "USD"
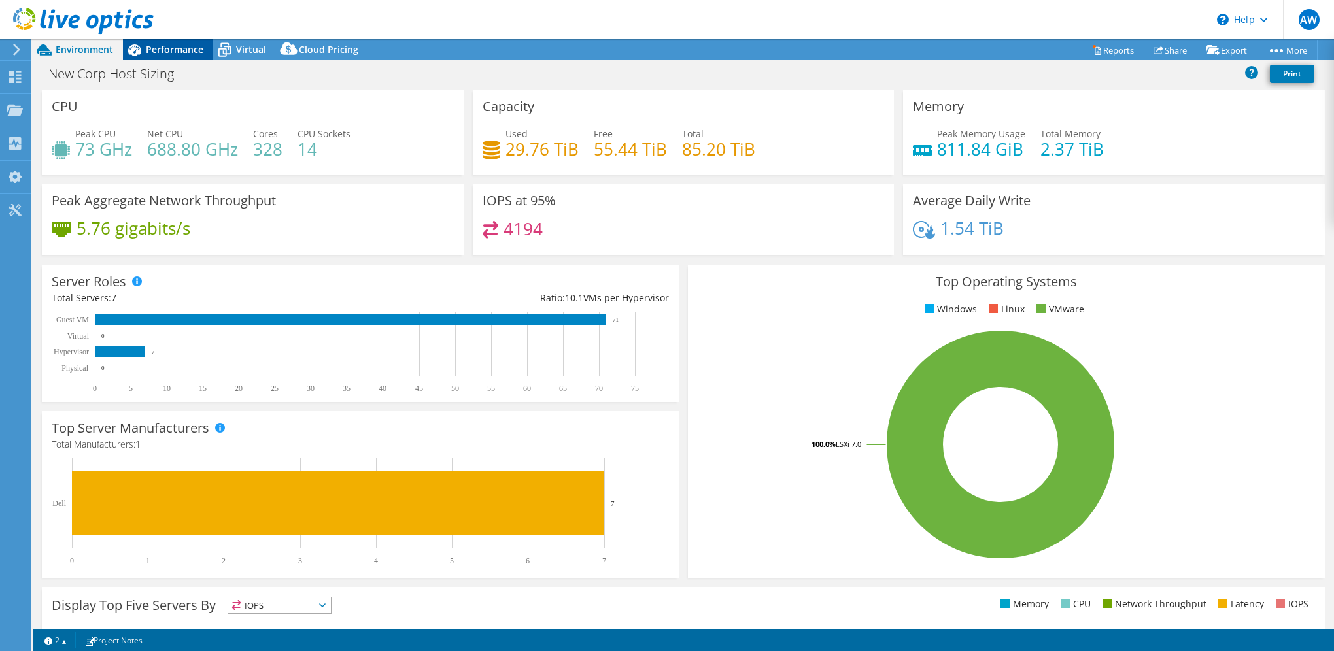
click at [168, 50] on span "Performance" at bounding box center [175, 49] width 58 height 12
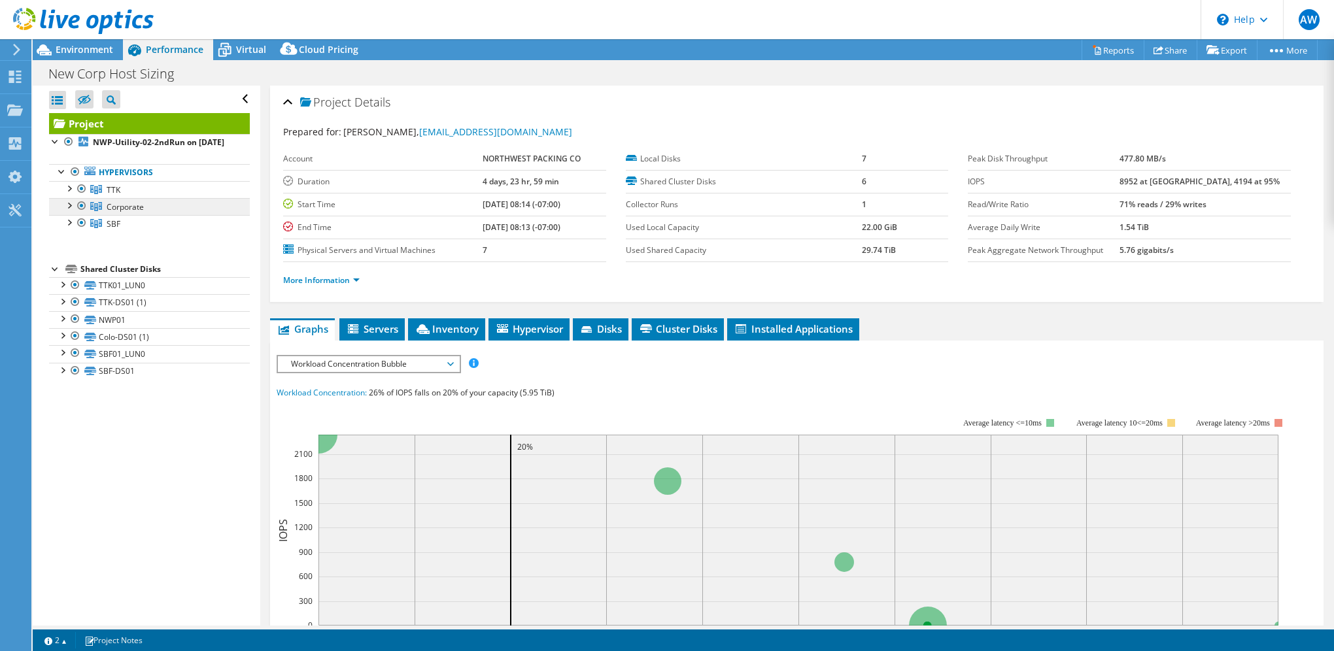
click at [116, 196] on span "Corporate" at bounding box center [114, 189] width 14 height 11
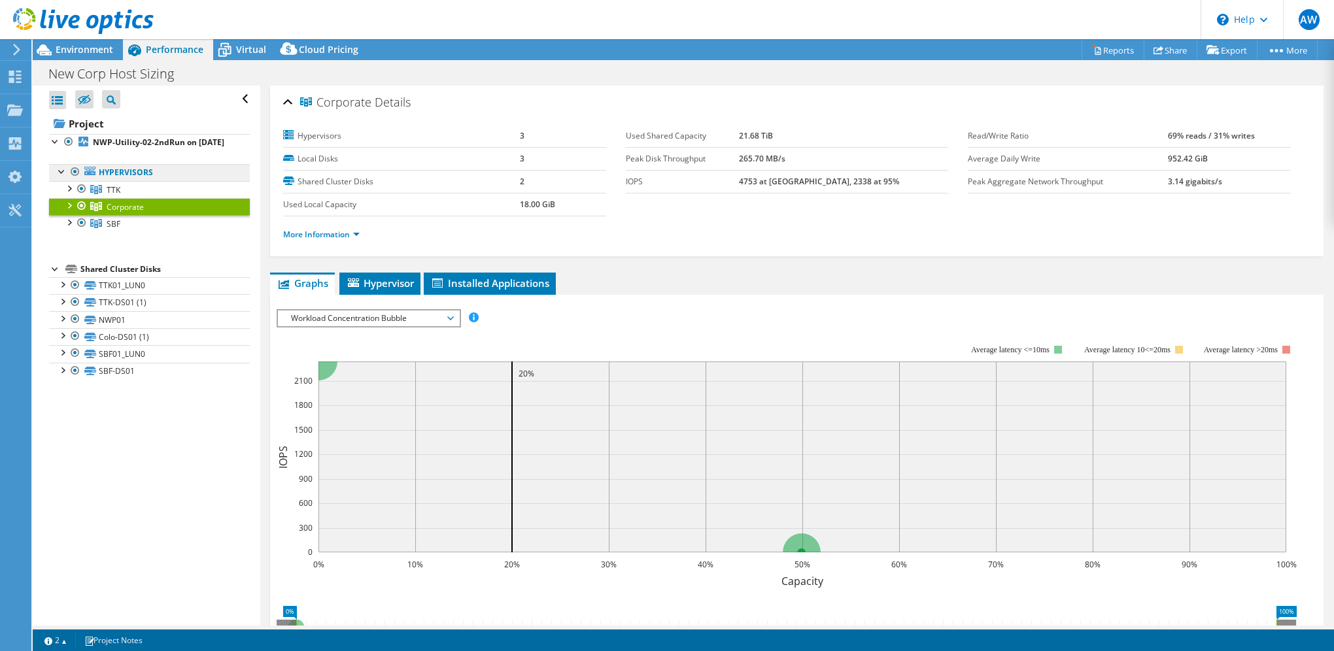
click at [116, 181] on link "Hypervisors" at bounding box center [149, 172] width 201 height 17
click at [126, 145] on b "NWP-Utility-02-2ndRun on [DATE]" at bounding box center [158, 142] width 131 height 11
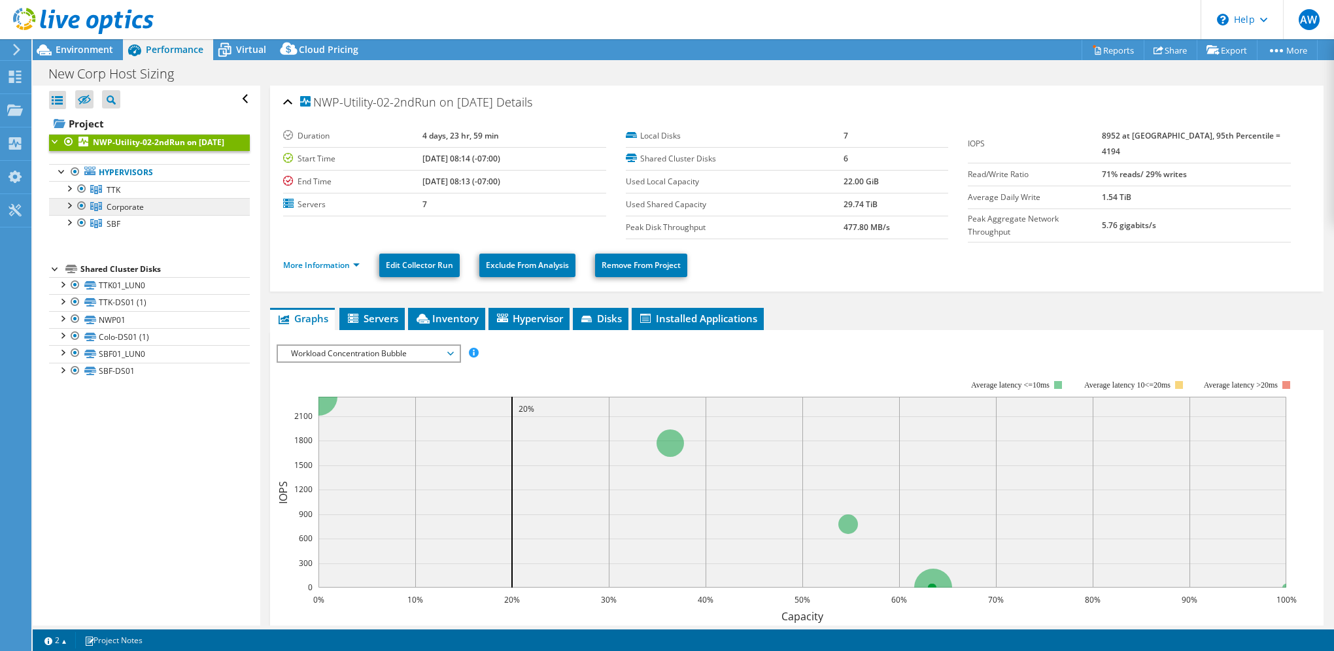
click at [118, 196] on span "Corporate" at bounding box center [114, 189] width 14 height 11
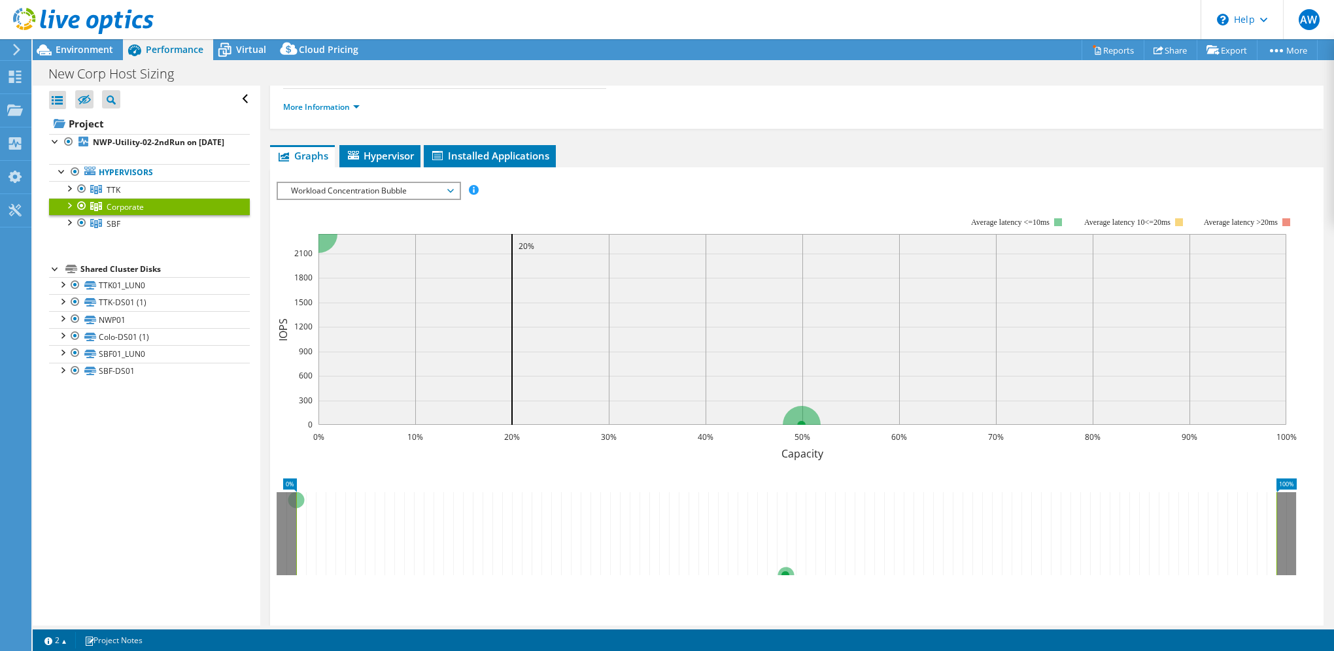
scroll to position [131, 0]
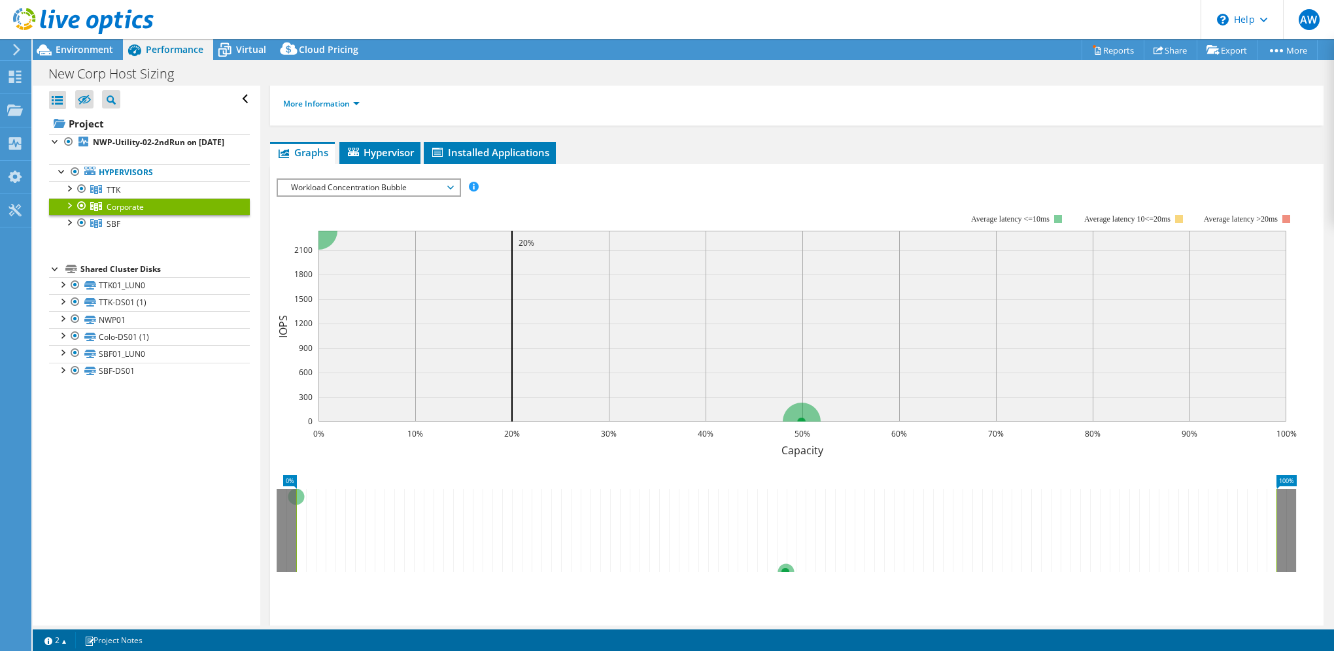
click at [422, 190] on span "Workload Concentration Bubble" at bounding box center [368, 188] width 168 height 16
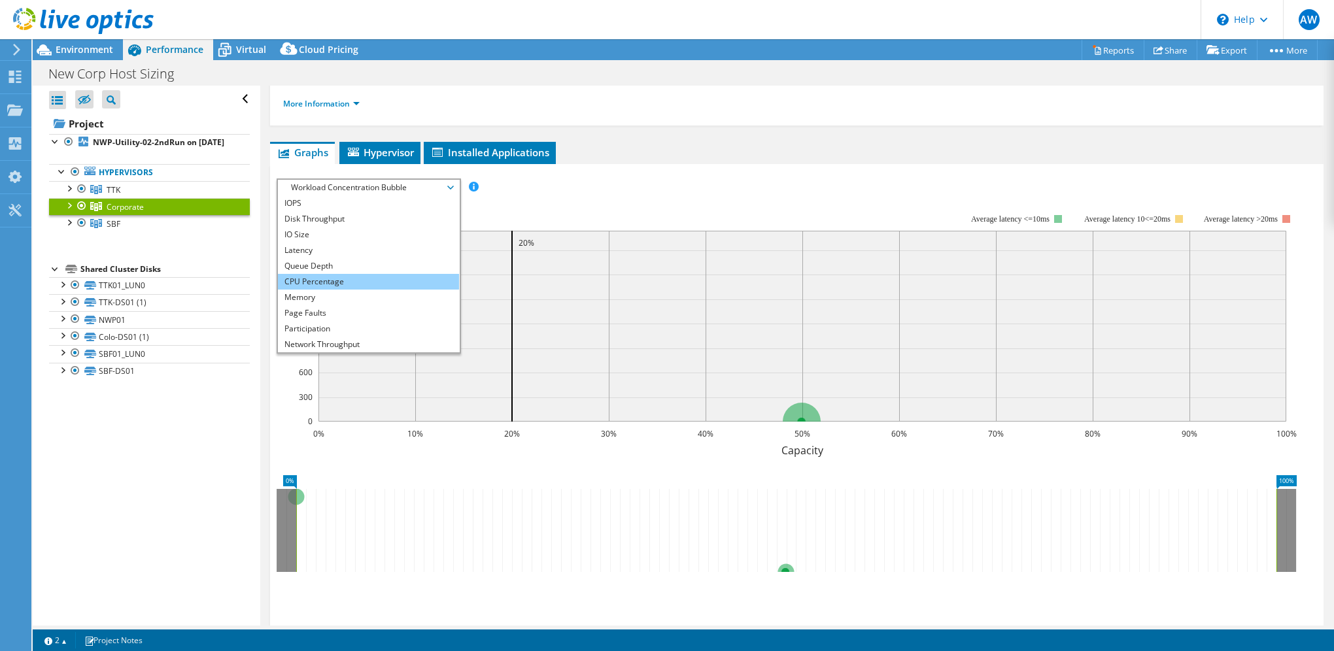
click at [360, 280] on li "CPU Percentage" at bounding box center [368, 282] width 181 height 16
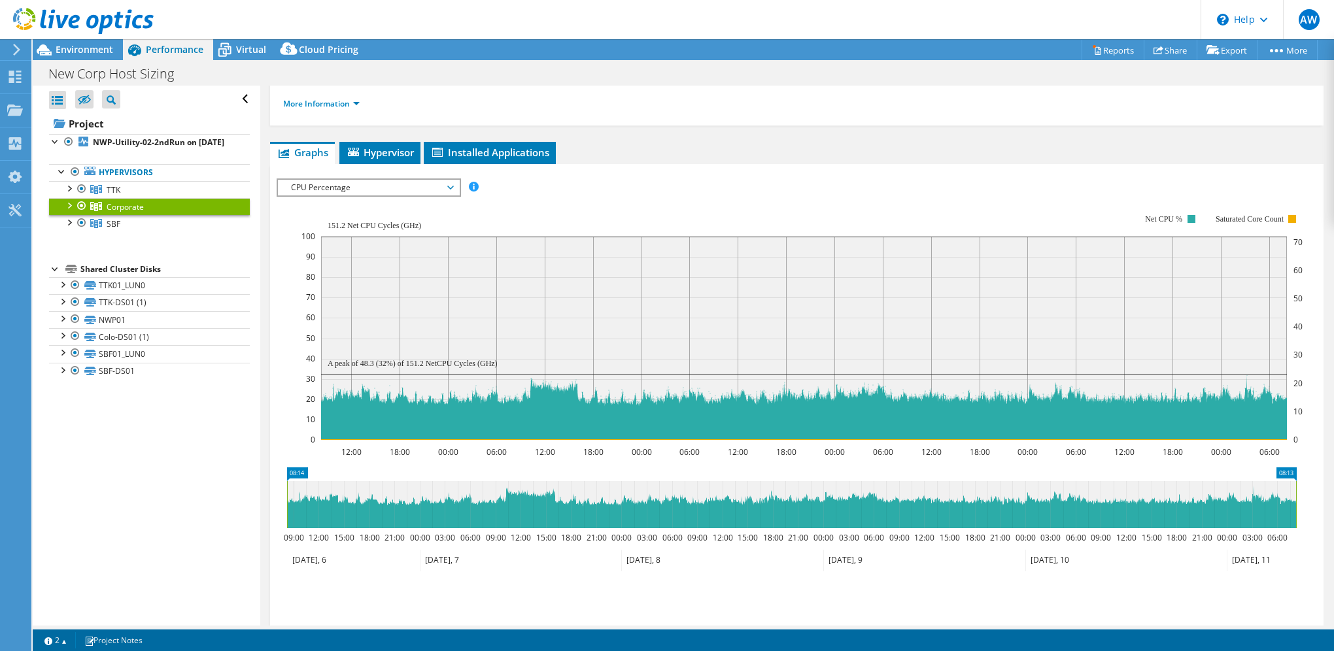
click at [355, 190] on span "CPU Percentage" at bounding box center [368, 188] width 168 height 16
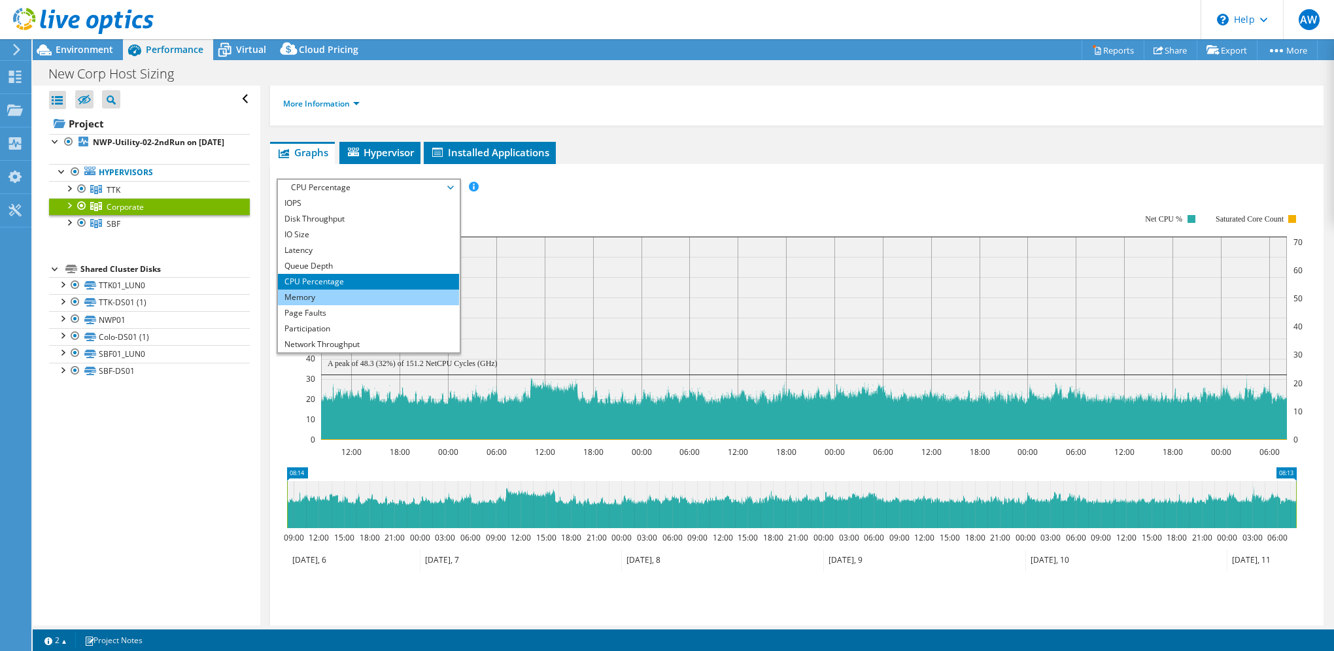
click at [343, 291] on li "Memory" at bounding box center [368, 298] width 181 height 16
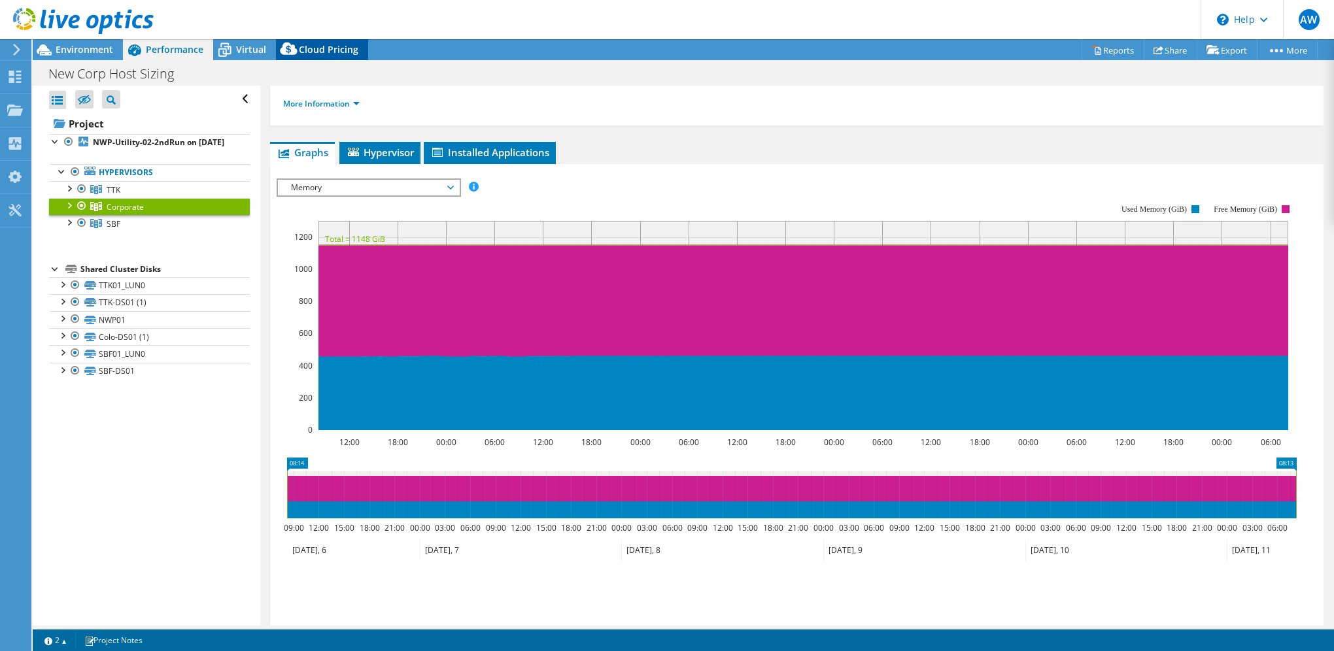
click at [320, 52] on span "Cloud Pricing" at bounding box center [329, 49] width 60 height 12
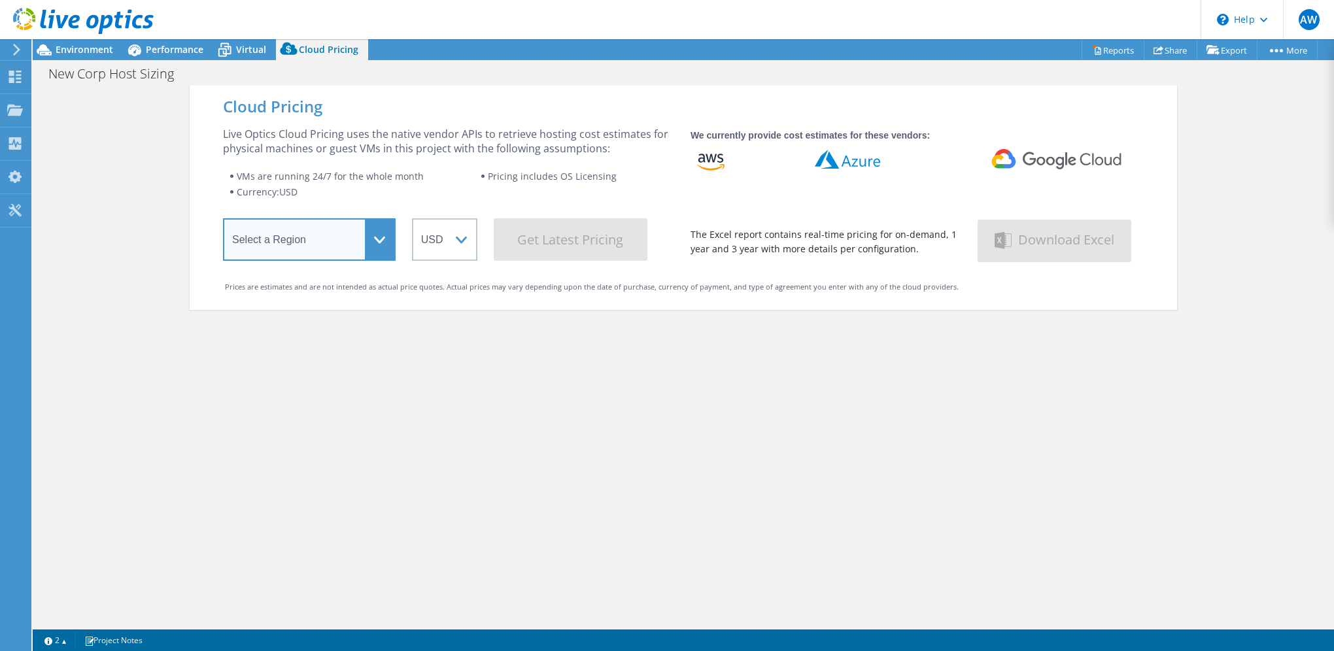
click at [332, 235] on select "Select a Region [GEOGRAPHIC_DATA] ([GEOGRAPHIC_DATA]) [GEOGRAPHIC_DATA] ([GEOGR…" at bounding box center [309, 239] width 173 height 43
select select "USWest"
click at [223, 220] on select "Select a Region [GEOGRAPHIC_DATA] ([GEOGRAPHIC_DATA]) [GEOGRAPHIC_DATA] ([GEOGR…" at bounding box center [309, 239] width 173 height 43
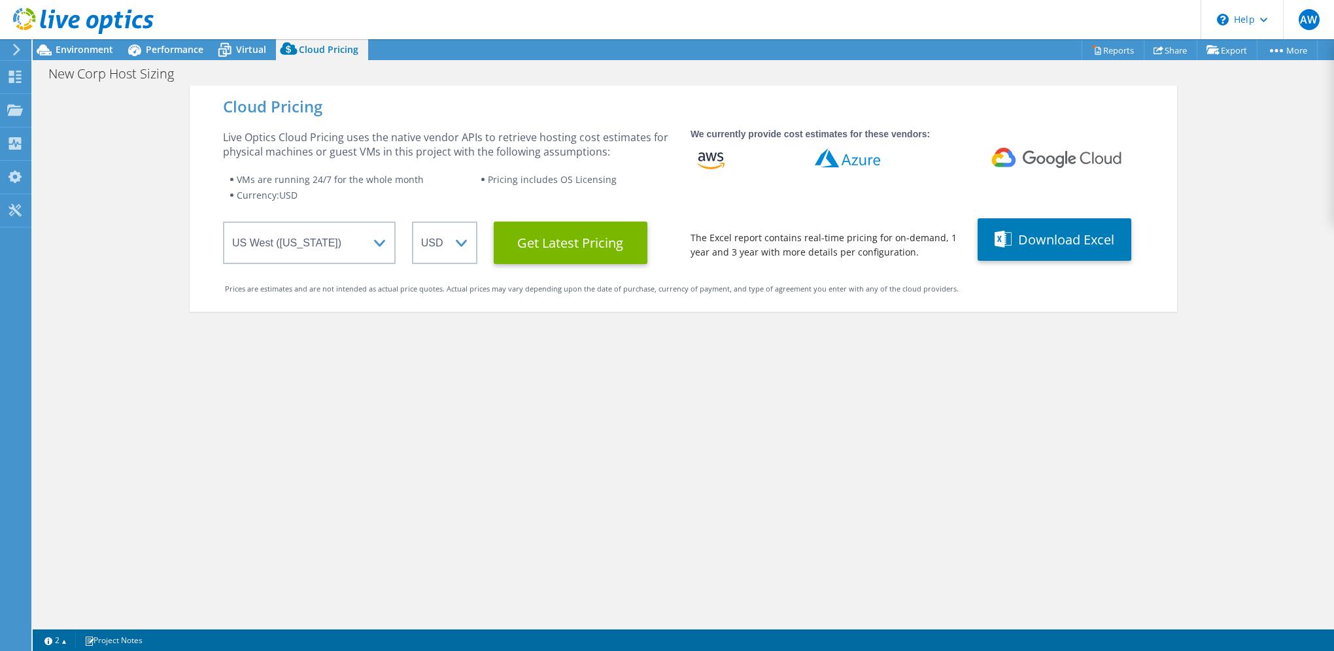
click at [708, 158] on icon at bounding box center [710, 156] width 25 height 9
click at [583, 237] on Latest "Get Latest Pricing" at bounding box center [571, 243] width 154 height 43
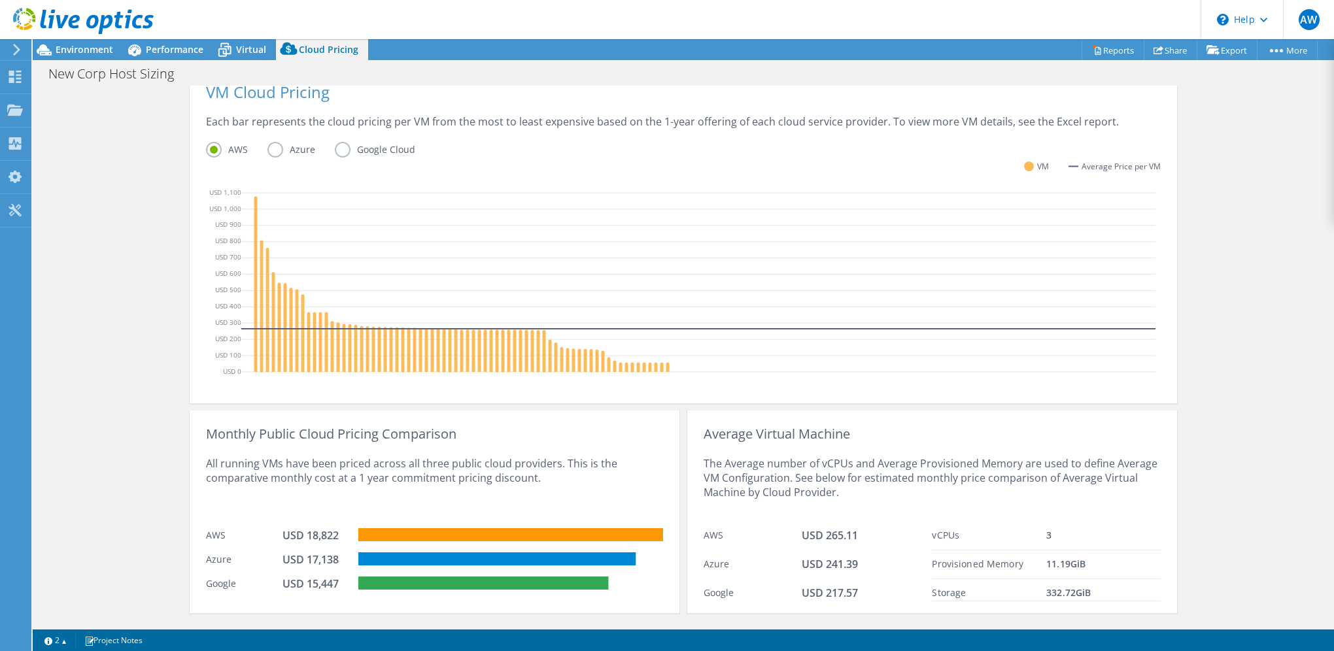
scroll to position [327, 0]
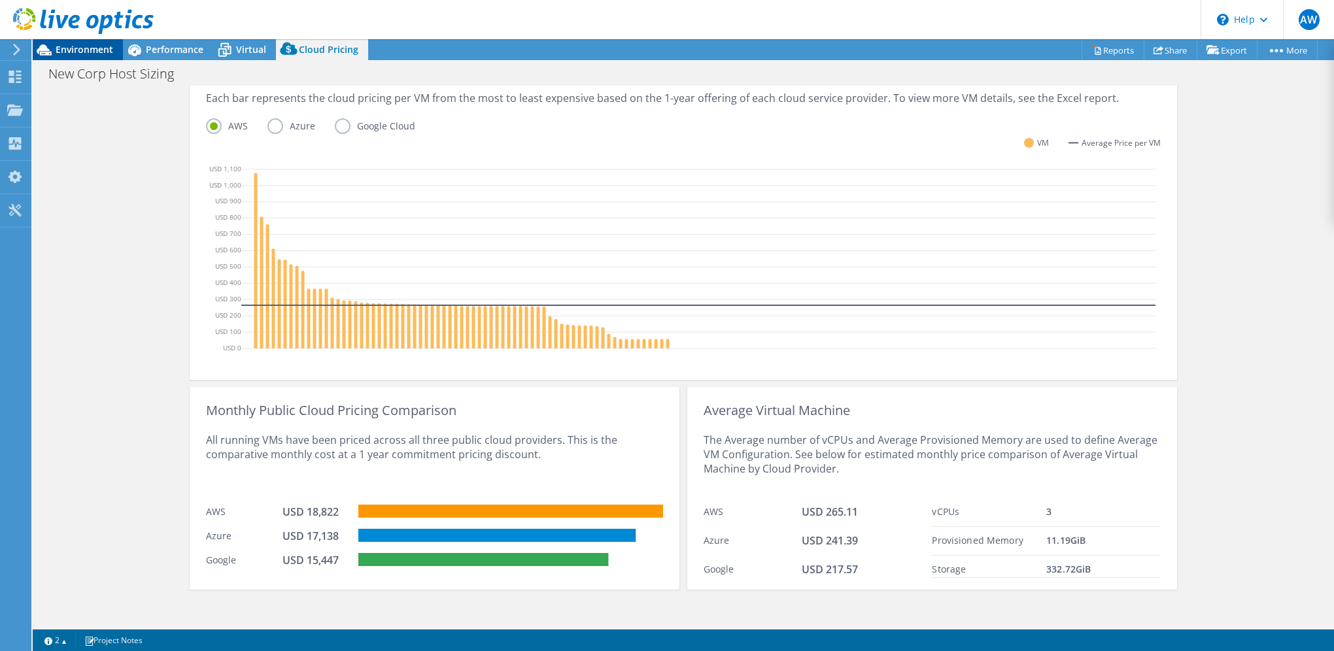
click at [60, 46] on span "Environment" at bounding box center [85, 49] width 58 height 12
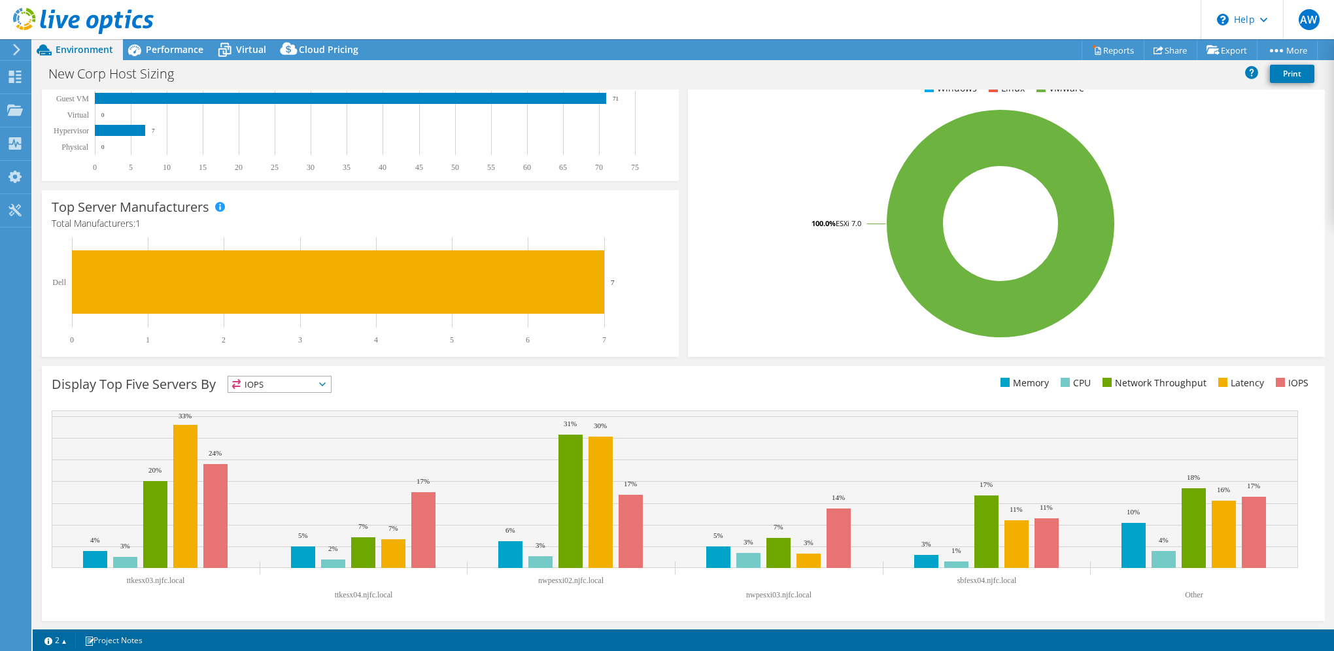
click at [77, 50] on span "Environment" at bounding box center [85, 49] width 58 height 12
click at [178, 48] on span "Performance" at bounding box center [175, 49] width 58 height 12
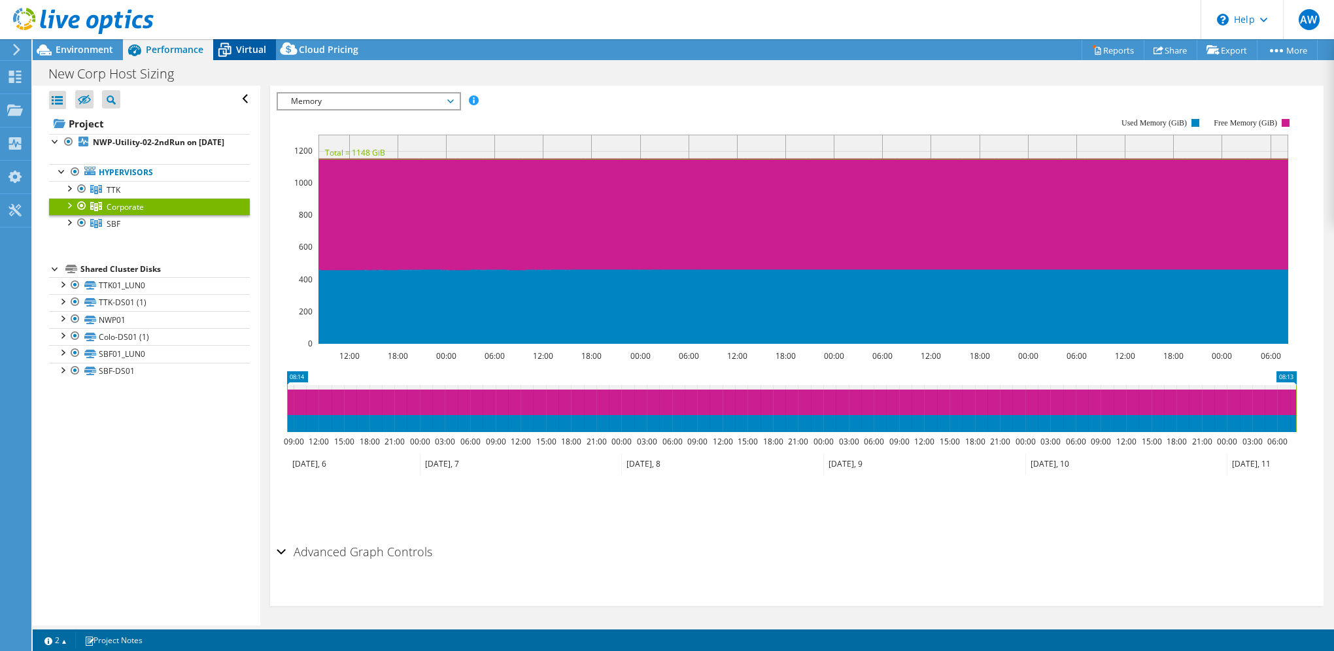
click at [241, 45] on span "Virtual" at bounding box center [251, 49] width 30 height 12
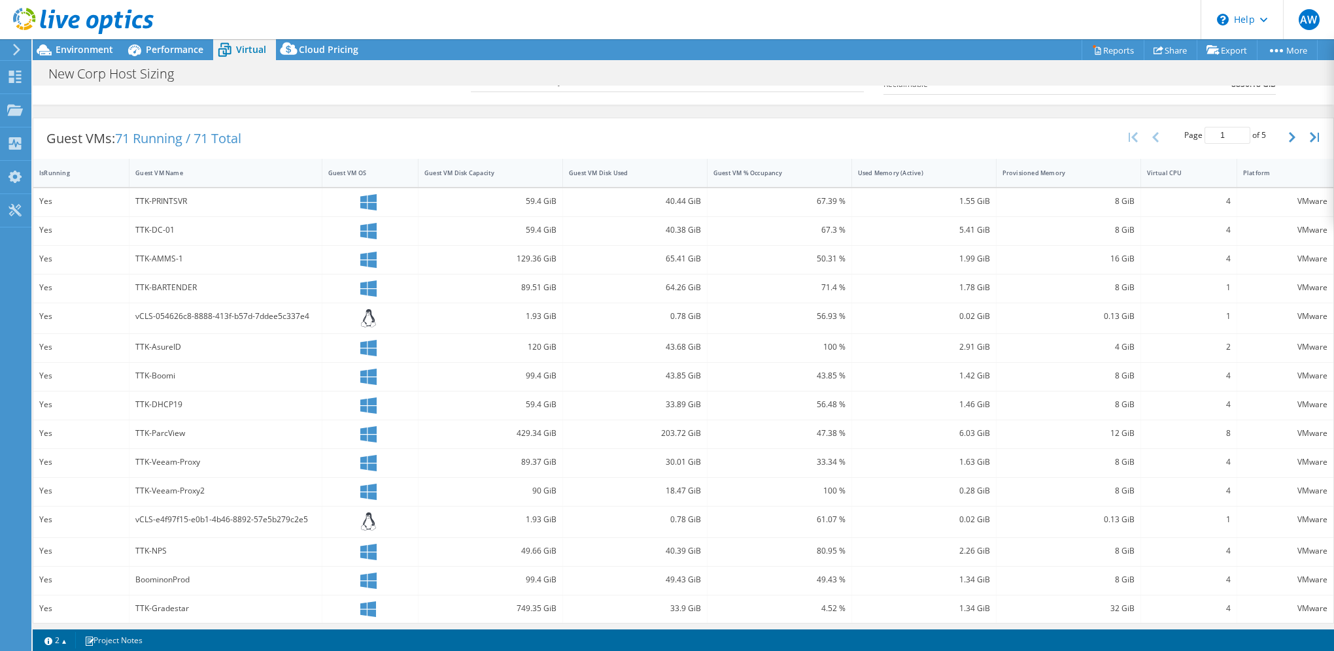
scroll to position [21, 0]
click at [530, 20] on header "AW End User [PERSON_NAME] [EMAIL_ADDRESS][DOMAIN_NAME] NORTHWEST PACKING CO My …" at bounding box center [667, 19] width 1334 height 39
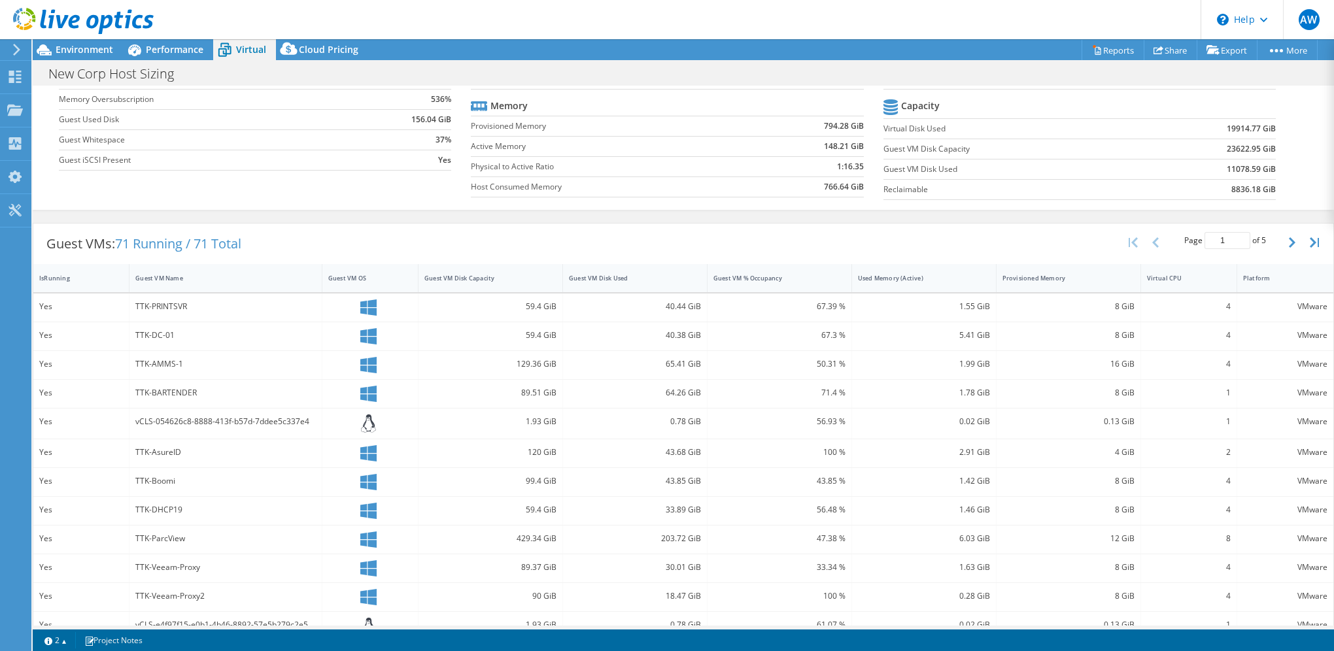
scroll to position [0, 0]
